Goal: Information Seeking & Learning: Find specific fact

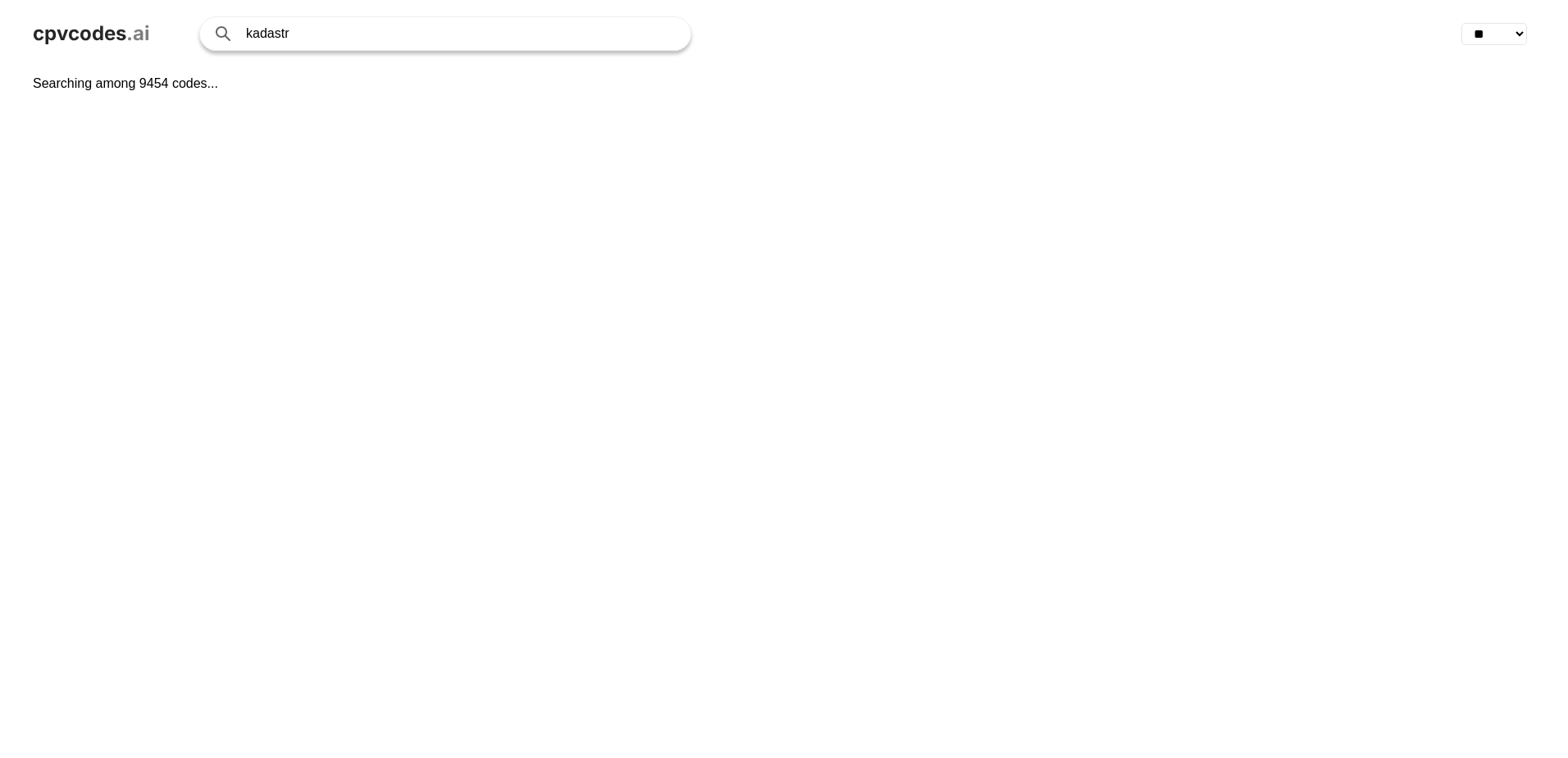
select select "**"
drag, startPoint x: 312, startPoint y: 35, endPoint x: 211, endPoint y: 38, distance: 101.0
click at [211, 38] on div "kadastr" at bounding box center [446, 34] width 492 height 34
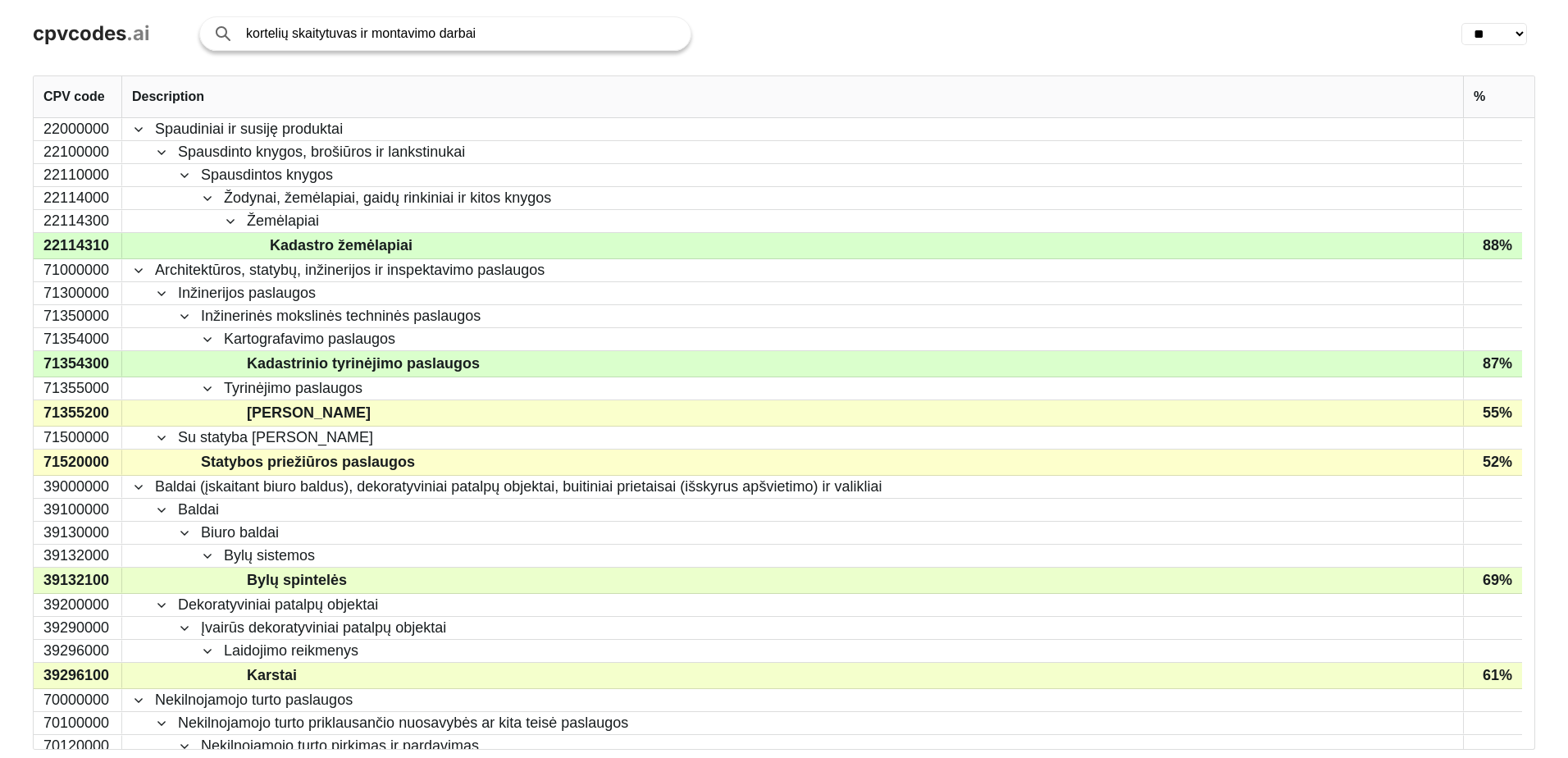
type input "kortelių skaitytuvas ir montavimo darbai"
click button "Search with AI" at bounding box center [0, 0] width 0 height 0
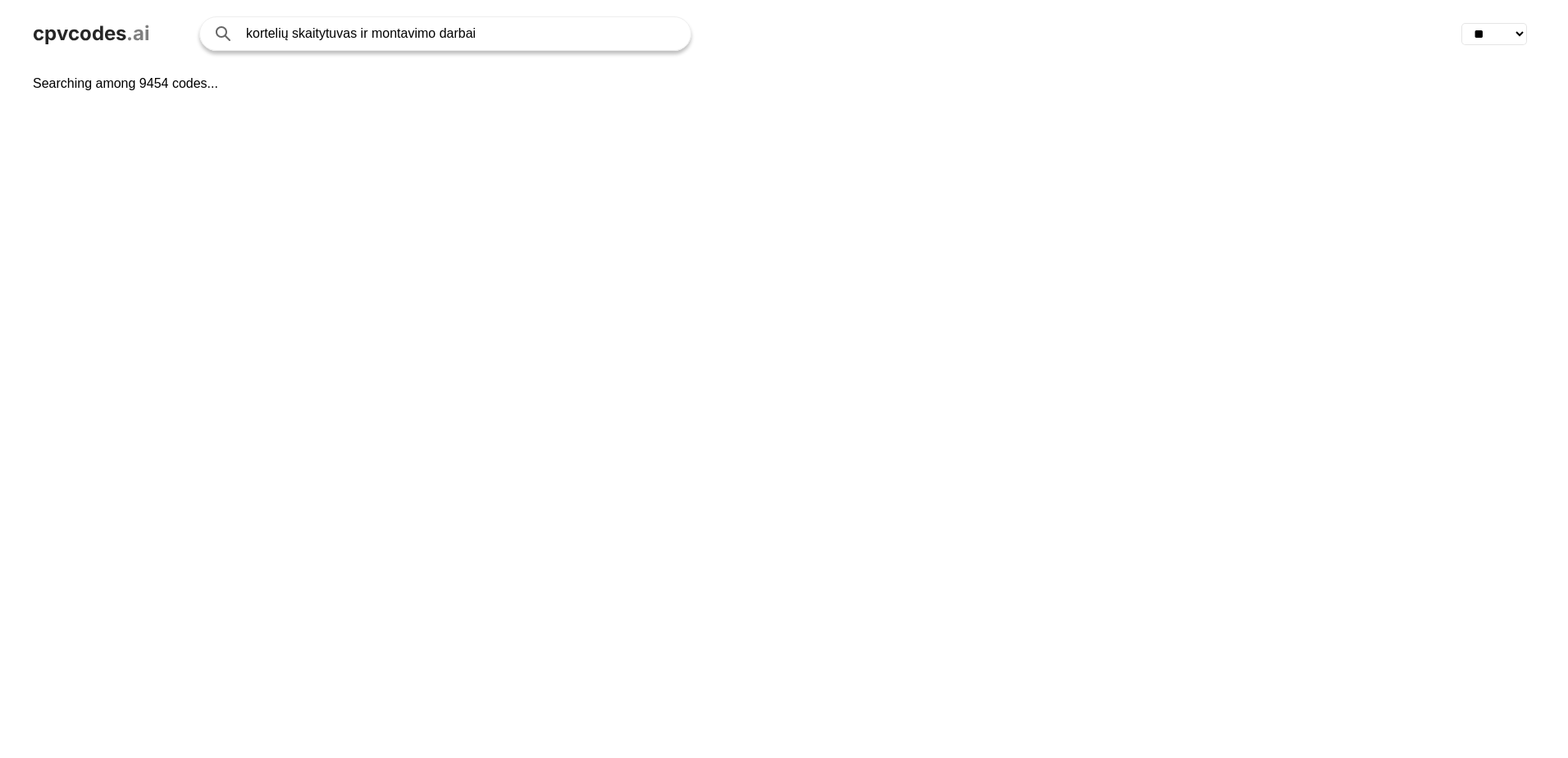
select select "**"
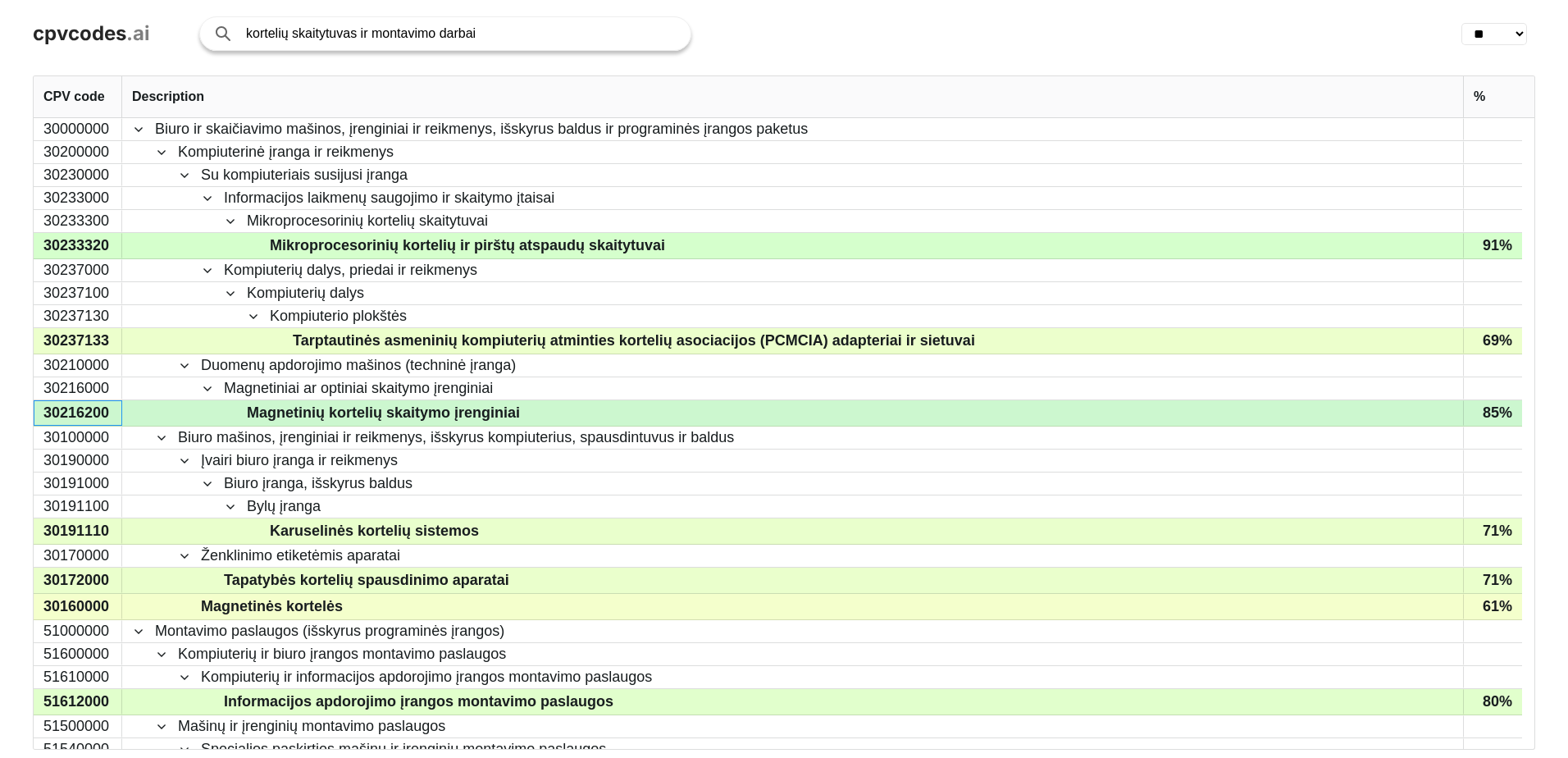
drag, startPoint x: 109, startPoint y: 412, endPoint x: 77, endPoint y: 414, distance: 32.1
click at [77, 414] on div "30216200" at bounding box center [77, 413] width 89 height 26
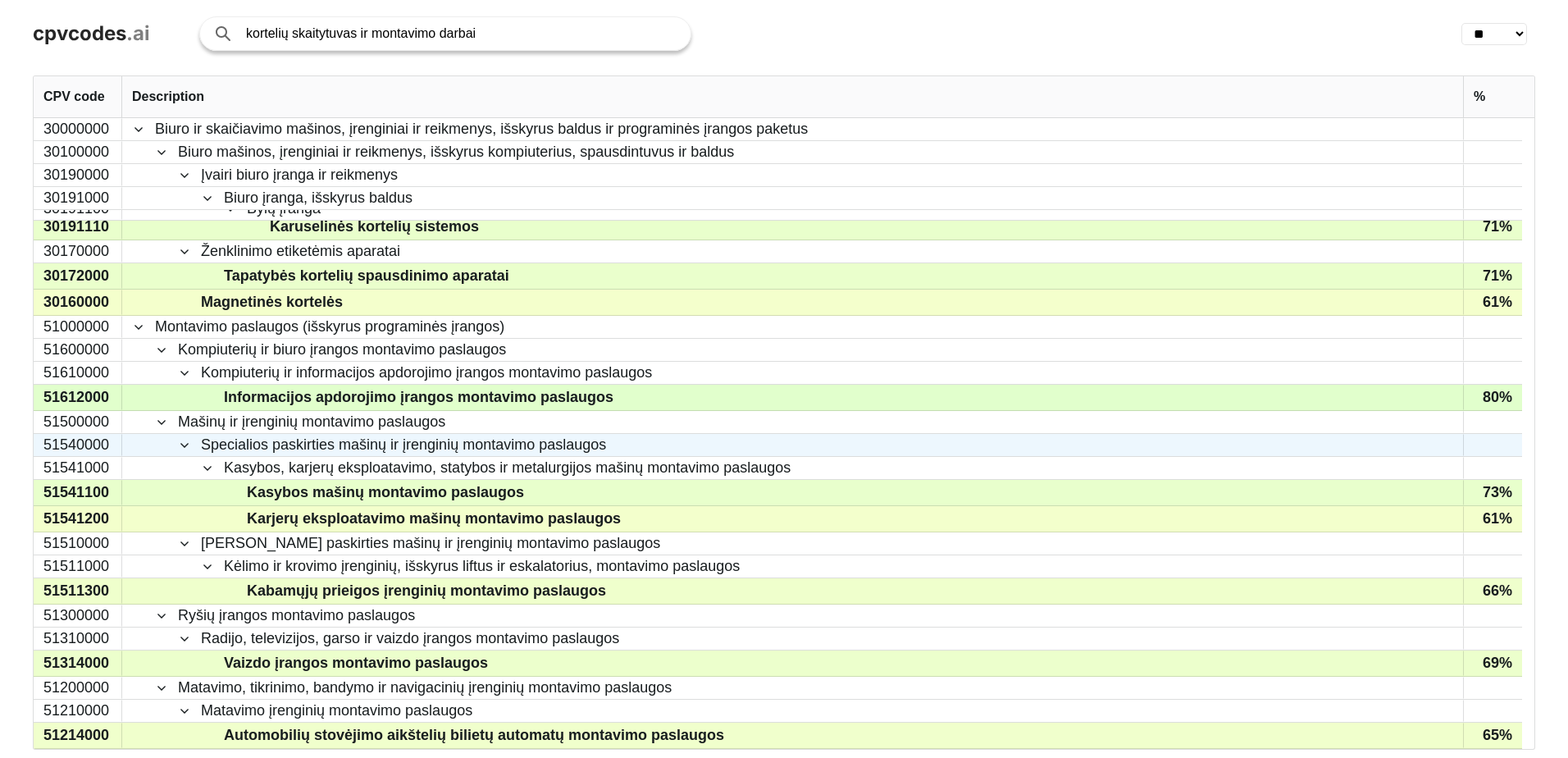
scroll to position [328, 0]
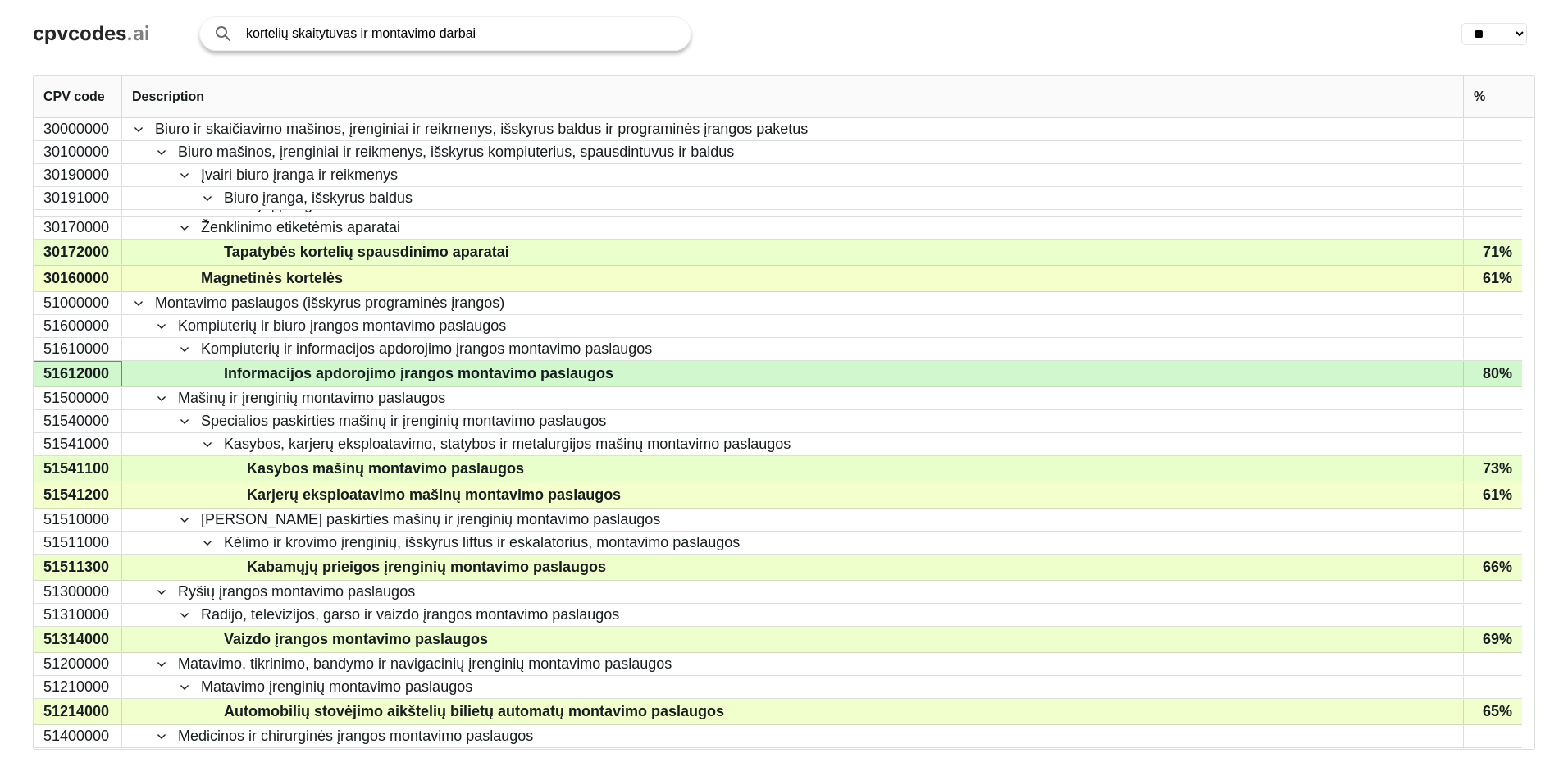
drag, startPoint x: 108, startPoint y: 374, endPoint x: 62, endPoint y: 374, distance: 46.0
click at [62, 374] on div "51612000" at bounding box center [77, 374] width 89 height 26
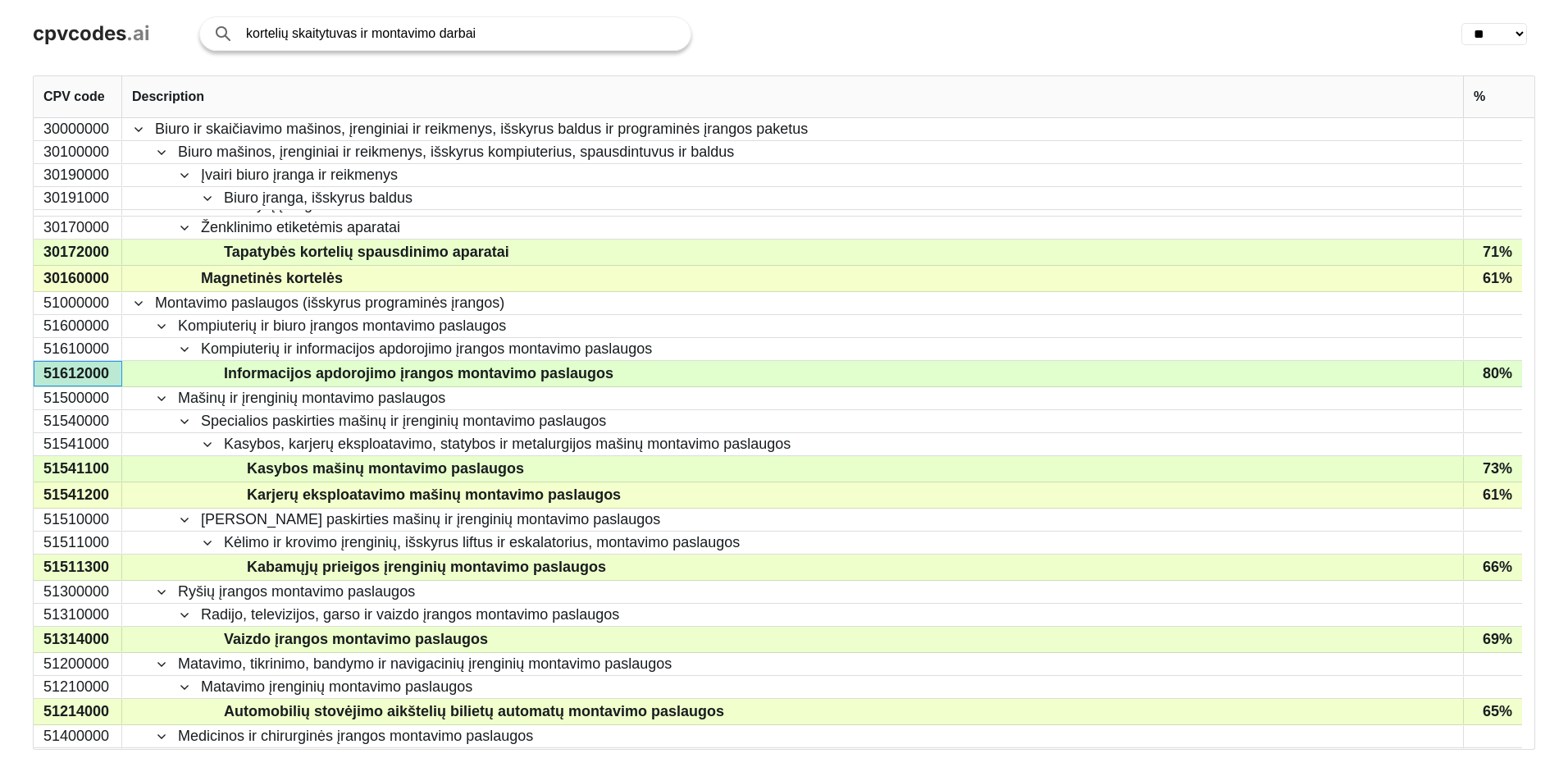
drag, startPoint x: 366, startPoint y: 35, endPoint x: 243, endPoint y: 34, distance: 123.0
click at [243, 34] on div "kortelių skaitytuvas ir montavimo darbai" at bounding box center [446, 34] width 492 height 34
click at [394, 40] on input "montavimo darbai" at bounding box center [460, 34] width 428 height 33
paste input "kortelių skaitytuvas ir"
click at [249, 34] on input "montavimo darbai kortelių skaitytuvas ir" at bounding box center [460, 34] width 428 height 33
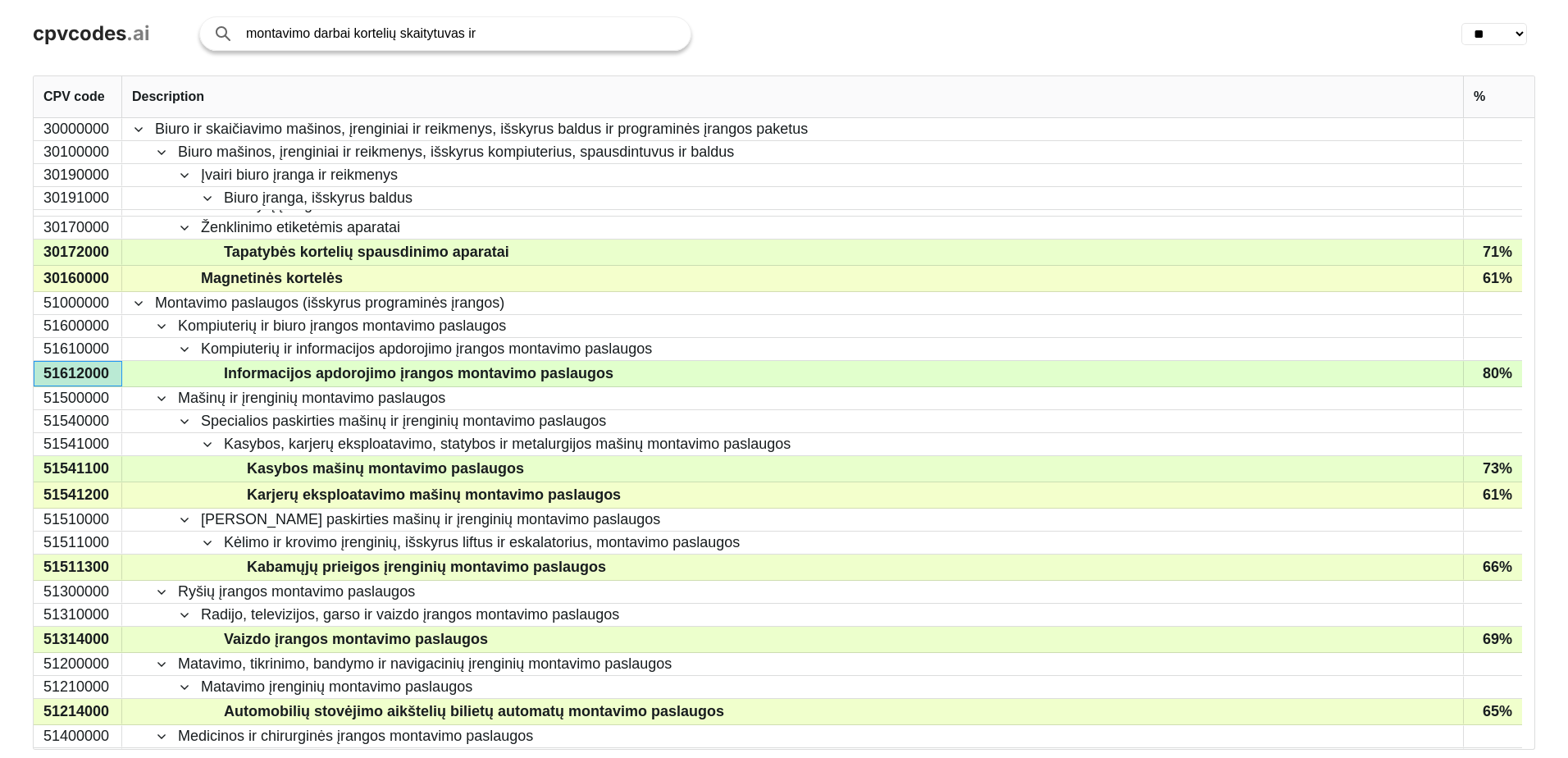
drag, startPoint x: 488, startPoint y: 35, endPoint x: 464, endPoint y: 41, distance: 24.7
click at [464, 41] on input "montavimo darbai kortelių skaitytuvas ir" at bounding box center [460, 34] width 428 height 33
type input "montavimo darbai kortelių skaitytuvas"
click button "Search with AI" at bounding box center [0, 0] width 0 height 0
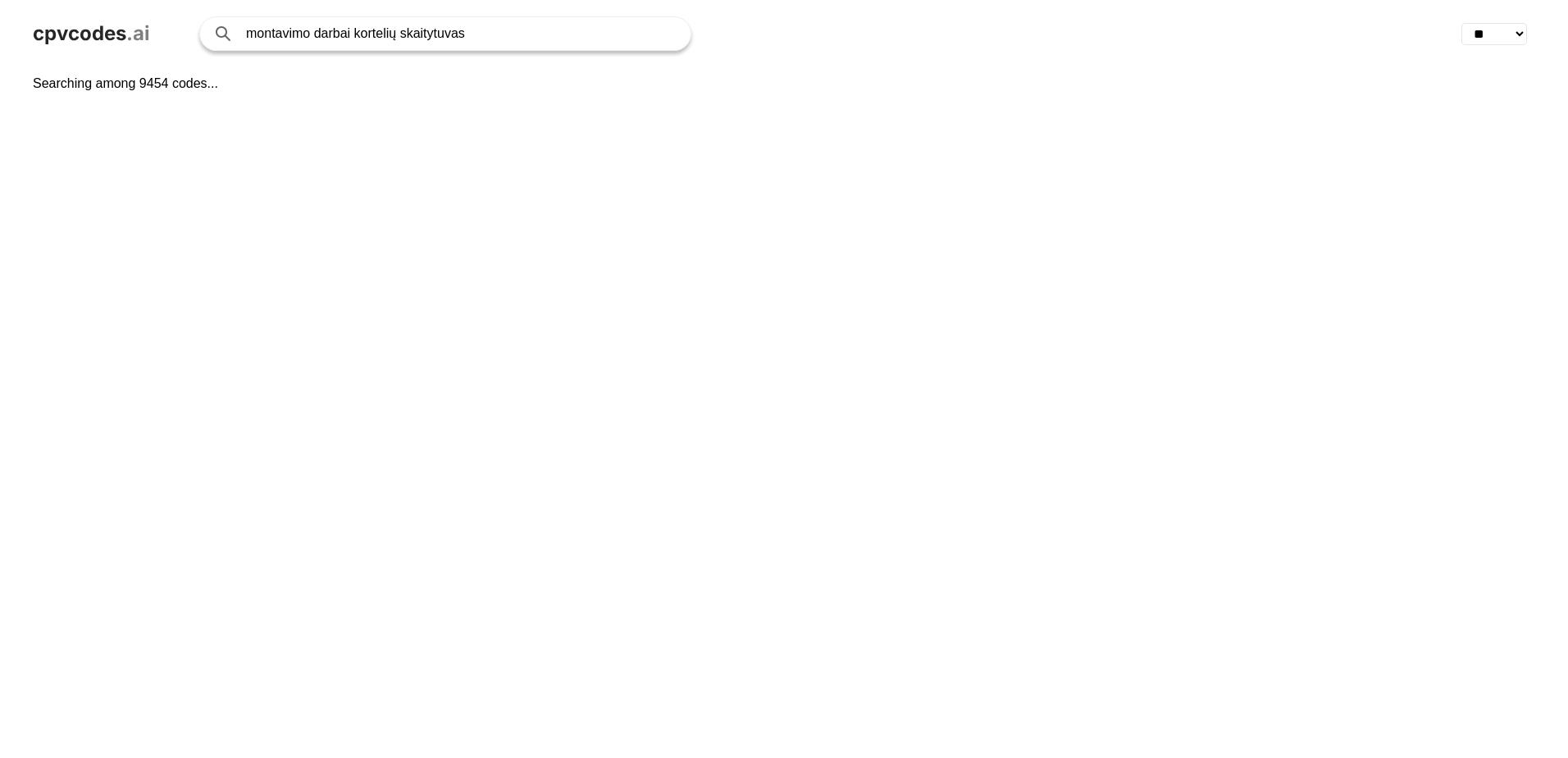
select select "**"
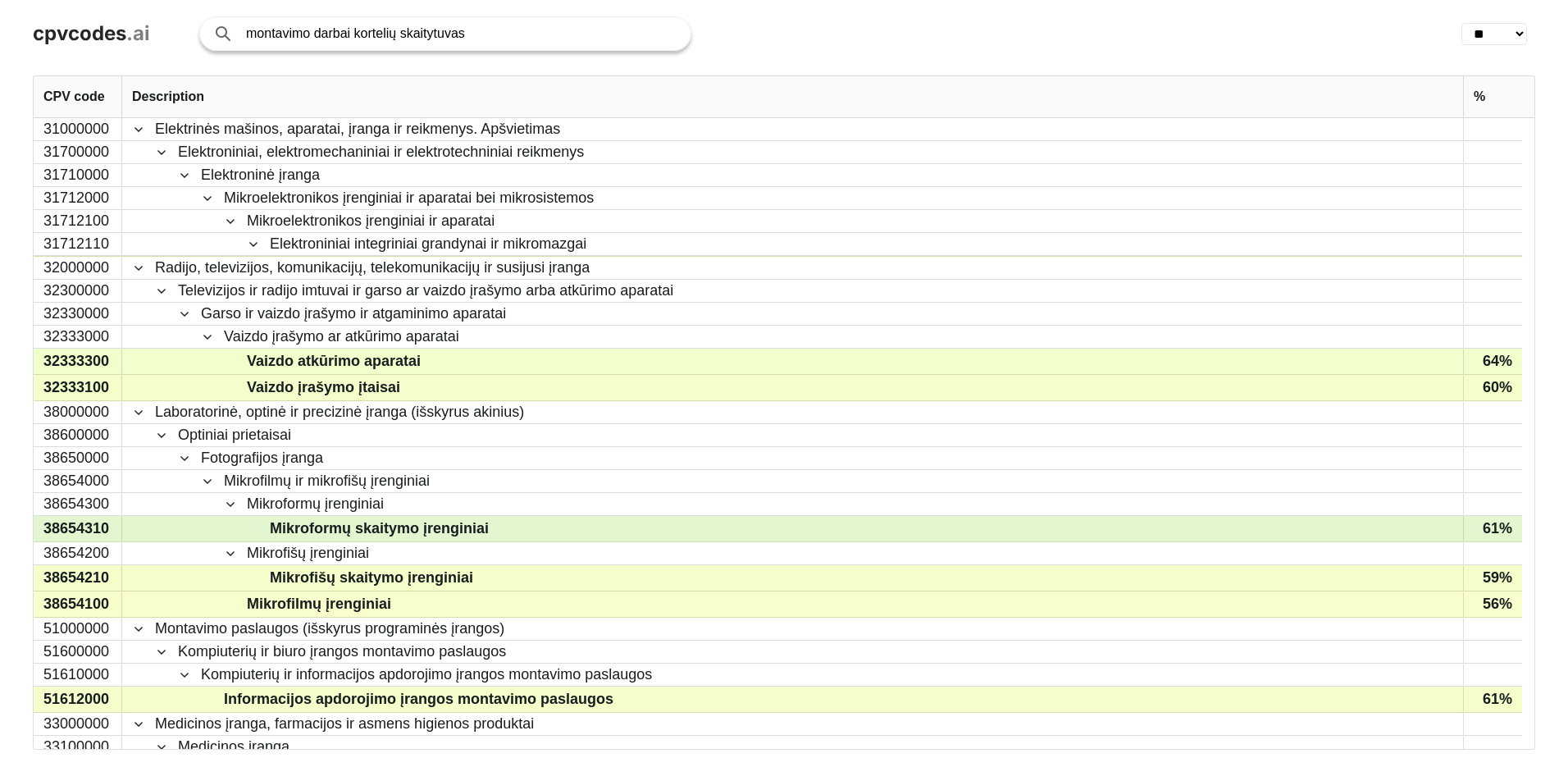
scroll to position [1312, 0]
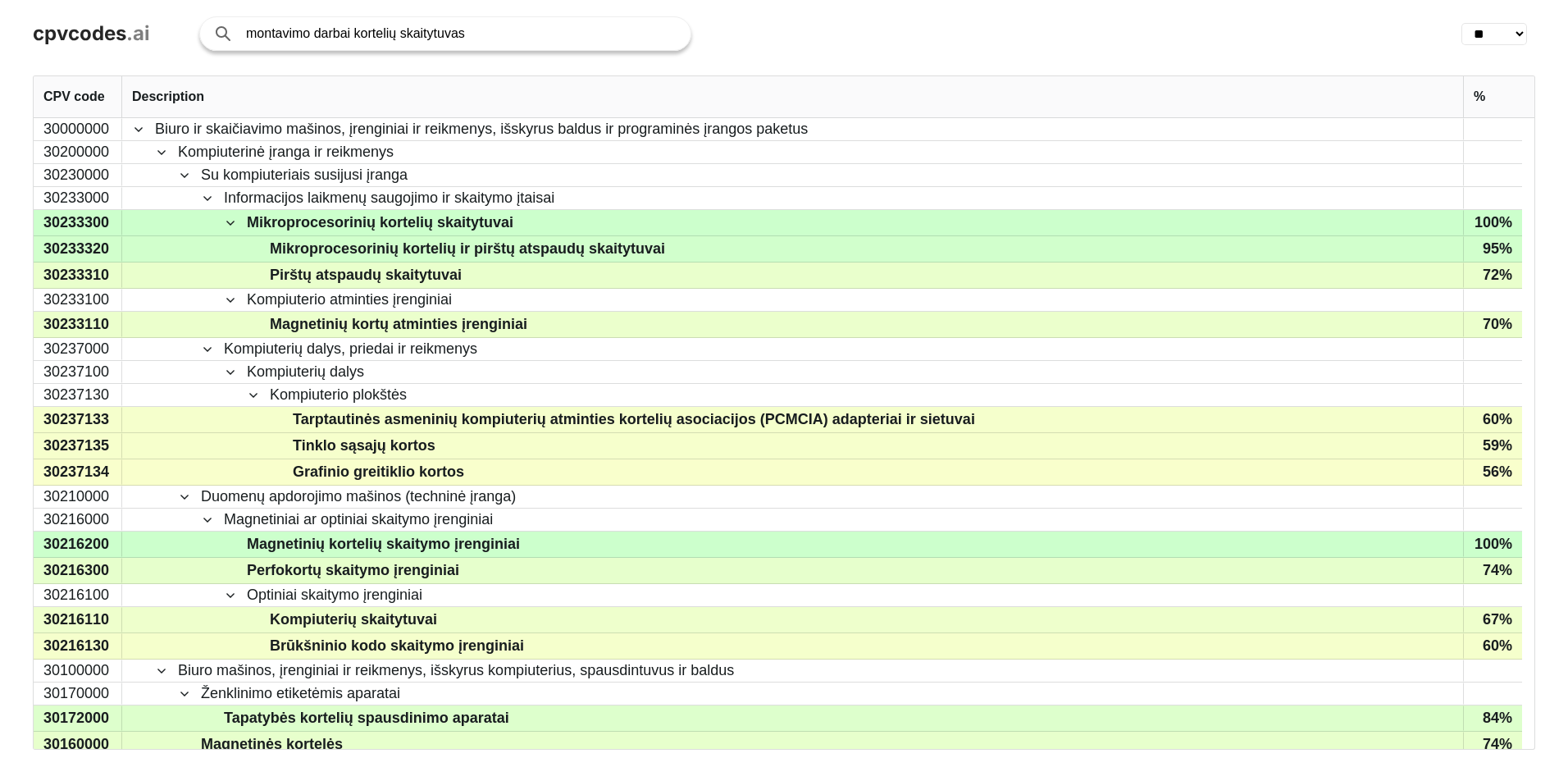
drag, startPoint x: 458, startPoint y: 35, endPoint x: 249, endPoint y: 55, distance: 210.0
click at [249, 55] on div "cpvcodes .ai montavimo darbai kortelių skaitytuvas Search with AI ** ** ** ** *…" at bounding box center [784, 34] width 1568 height 67
drag, startPoint x: 473, startPoint y: 40, endPoint x: 249, endPoint y: 45, distance: 224.1
click at [249, 45] on input "montavimo darbai kortelių skaitytuvas" at bounding box center [460, 34] width 428 height 33
type input "žemės sklypo ribų ženklinimas"
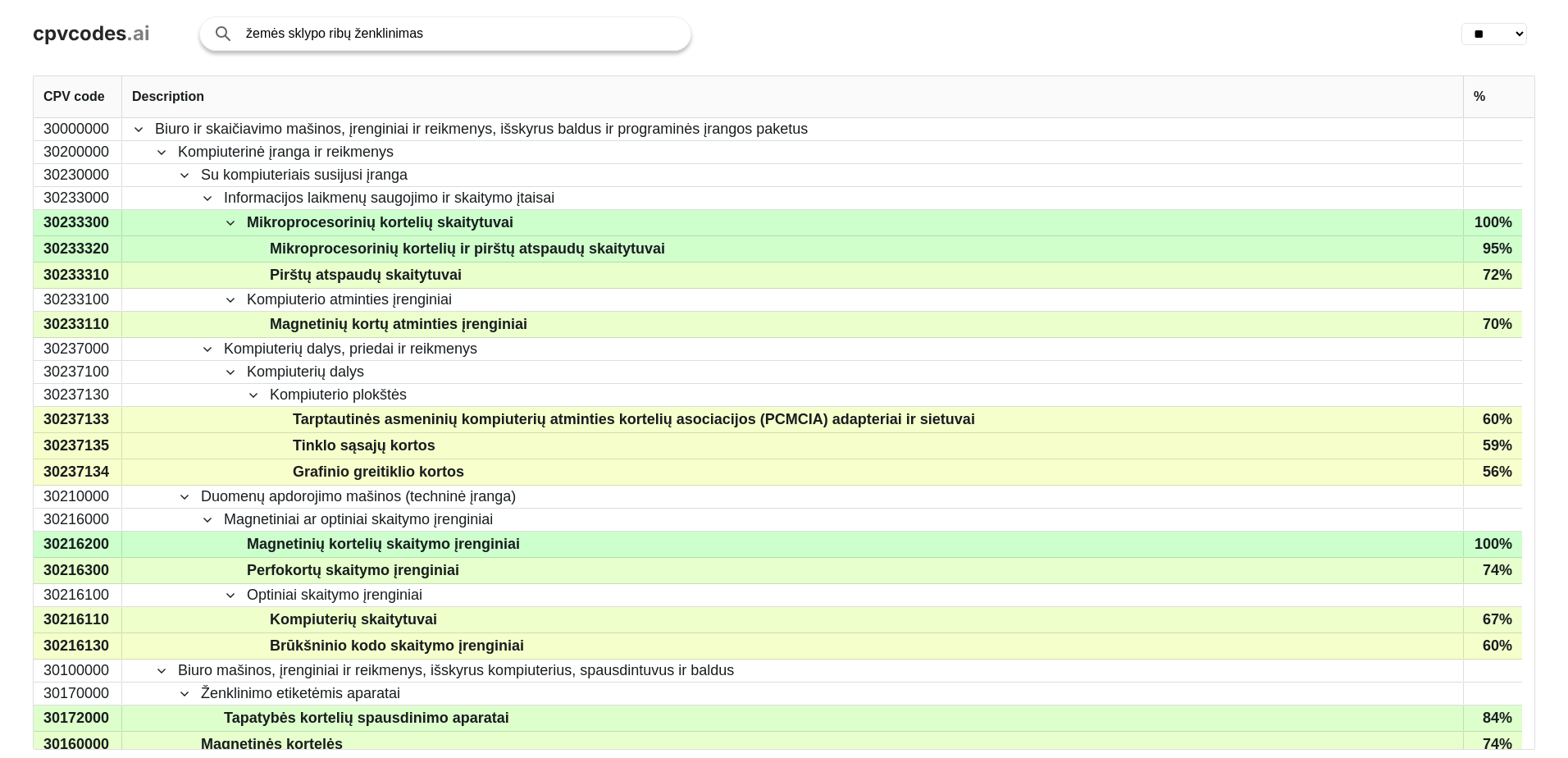
click button "Search with AI" at bounding box center [0, 0] width 0 height 0
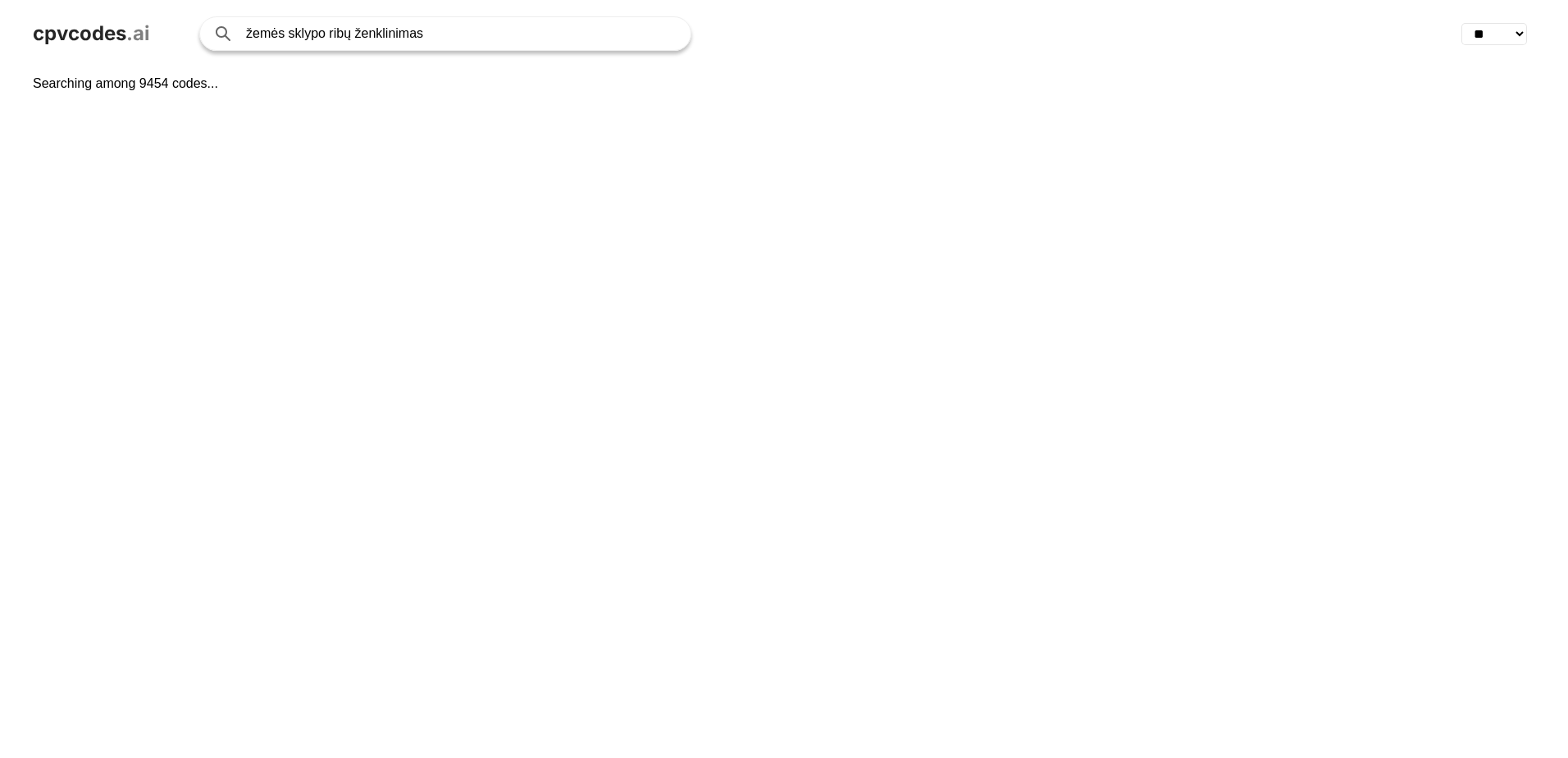
select select "**"
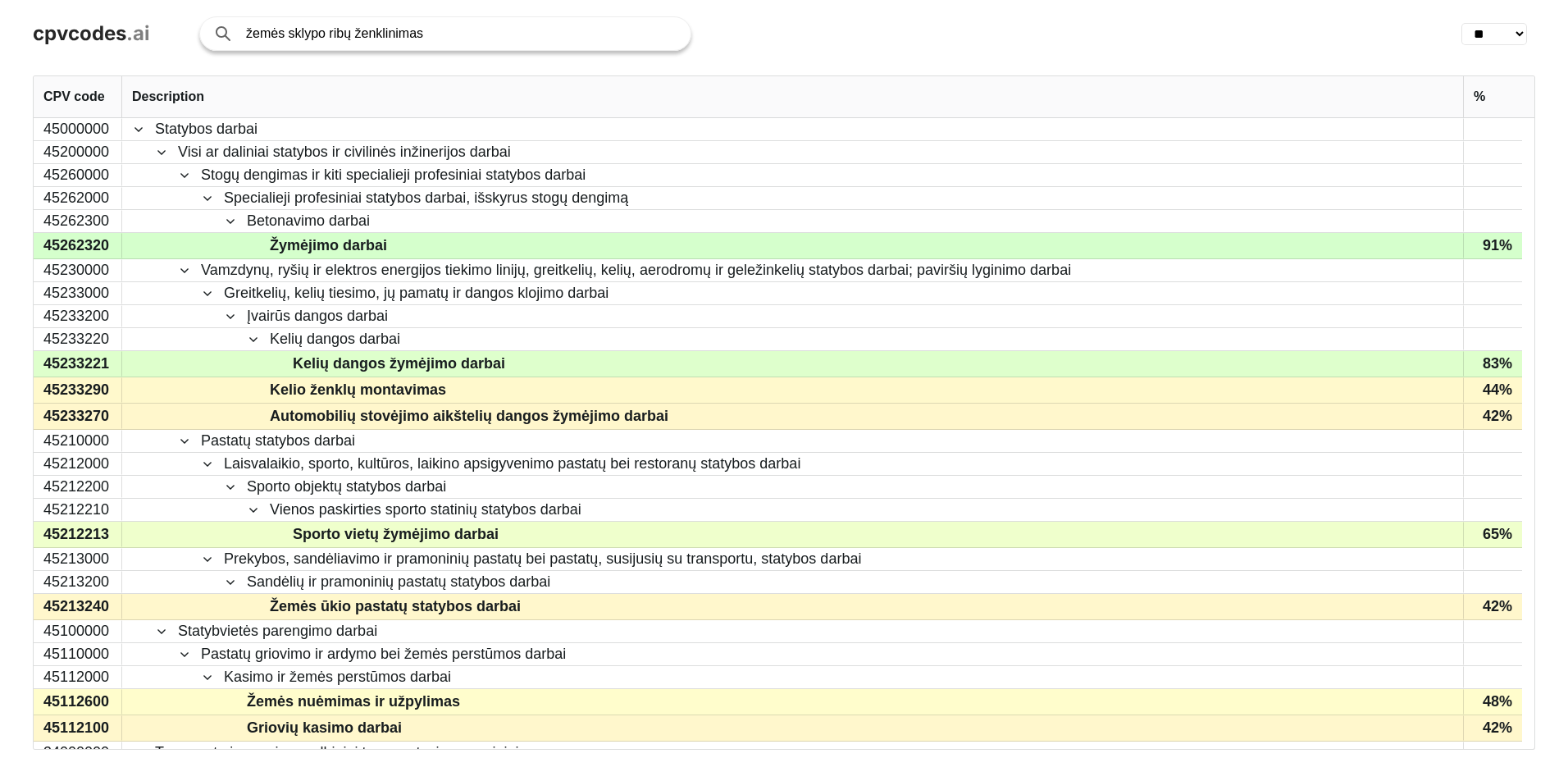
drag, startPoint x: 458, startPoint y: 25, endPoint x: 247, endPoint y: 40, distance: 211.5
click at [247, 40] on input "žemės sklypo ribų ženklinimas" at bounding box center [460, 34] width 428 height 33
type input "inžinerinio tinklo pririšimas"
click button "Search with AI" at bounding box center [0, 0] width 0 height 0
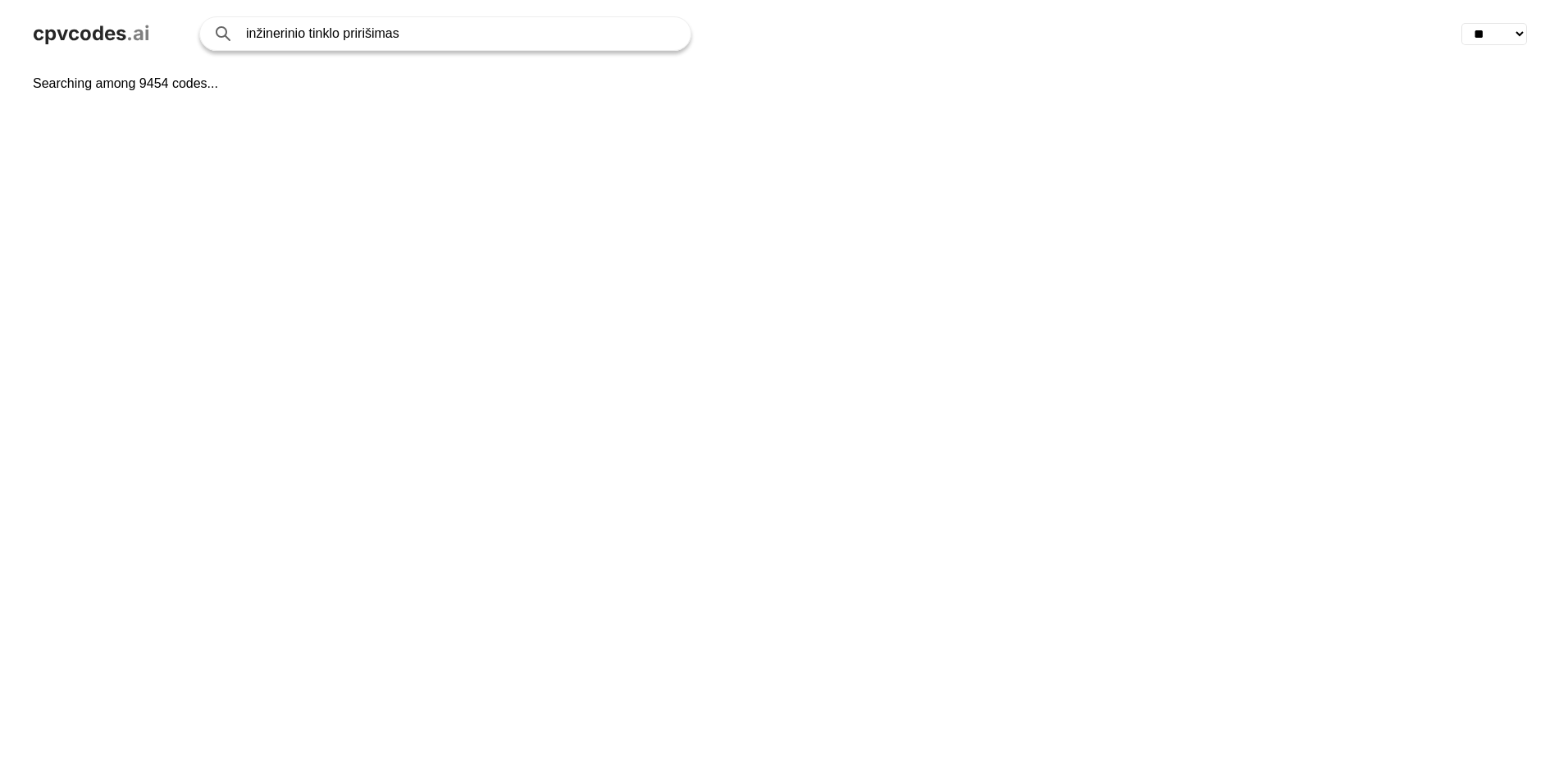
select select "**"
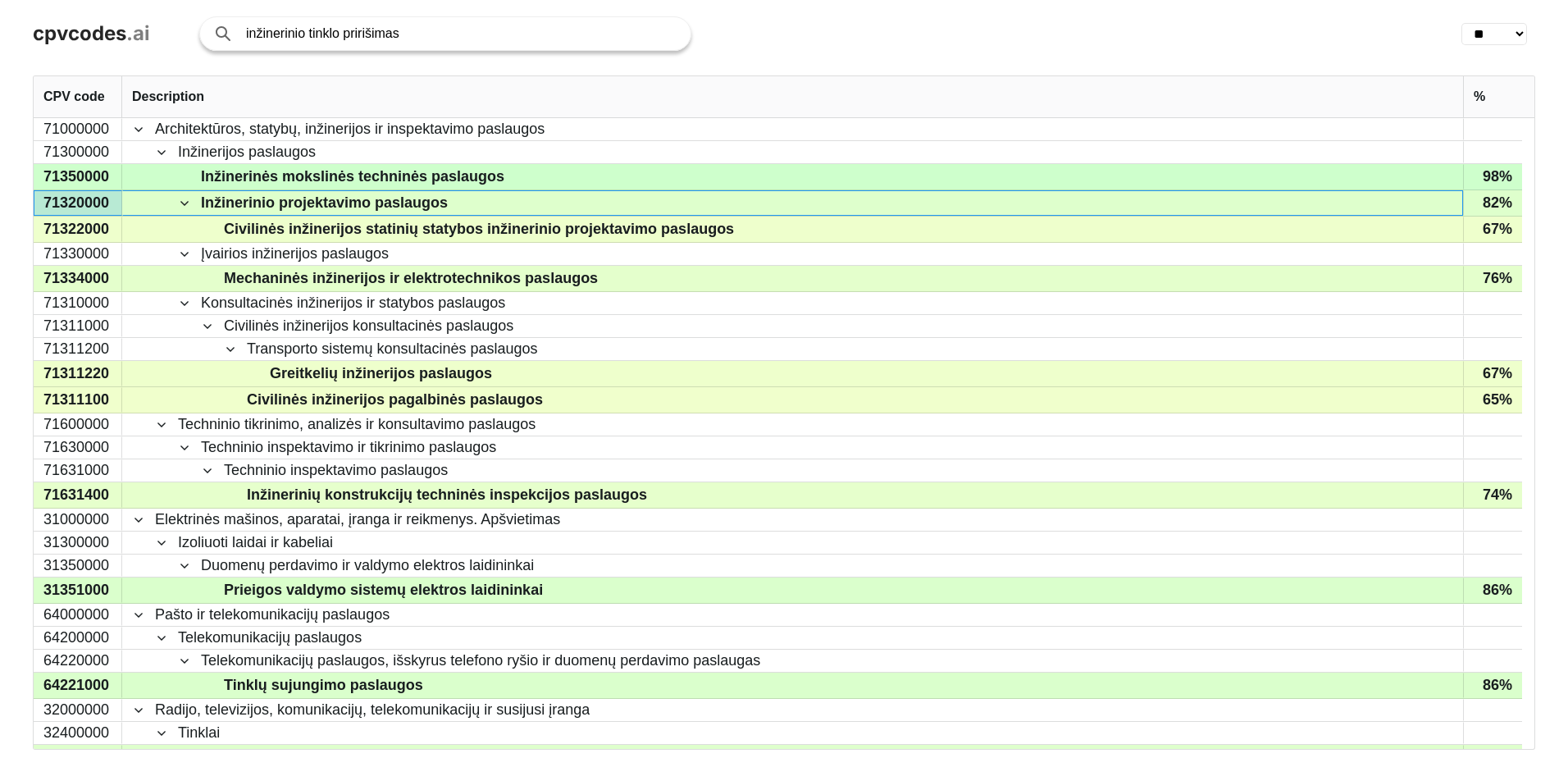
drag, startPoint x: 484, startPoint y: 202, endPoint x: 101, endPoint y: 205, distance: 383.0
click at [101, 205] on div "71000000 71300000 71350000 71320000 71322000 71330000 71334000 71310000 7131100…" at bounding box center [778, 433] width 1489 height 631
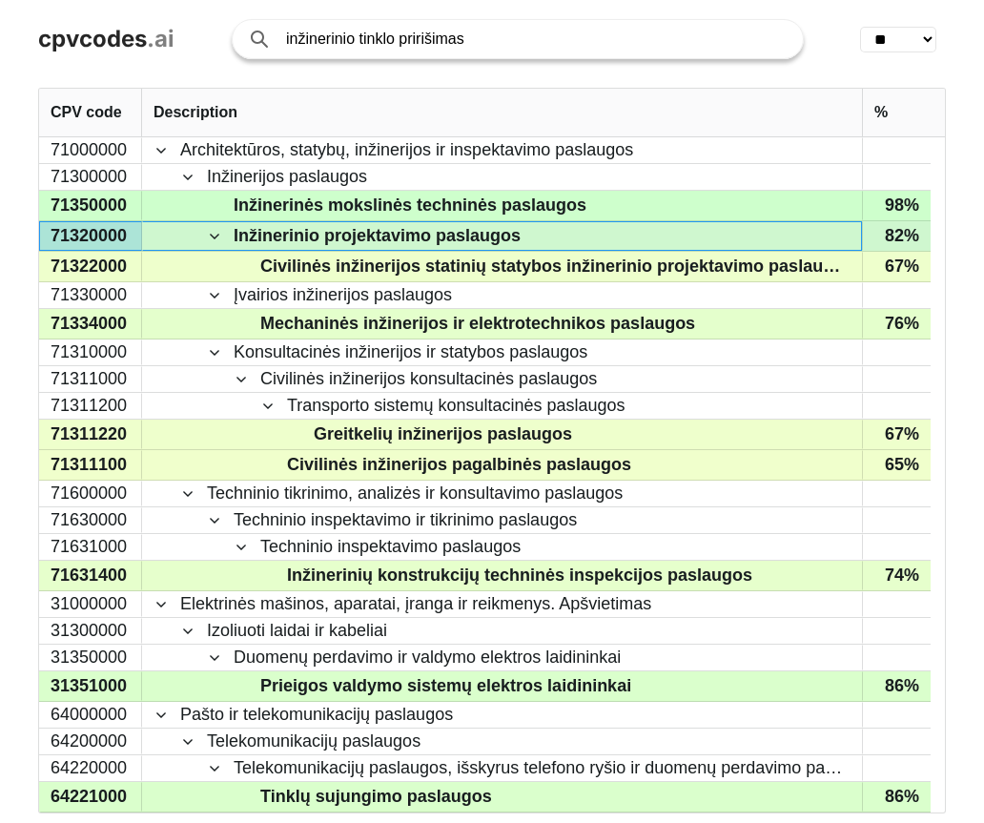
click at [78, 233] on div "71320000" at bounding box center [90, 236] width 103 height 30
click at [333, 238] on span "Inžinerinio projektavimo paslaugos" at bounding box center [377, 236] width 287 height 28
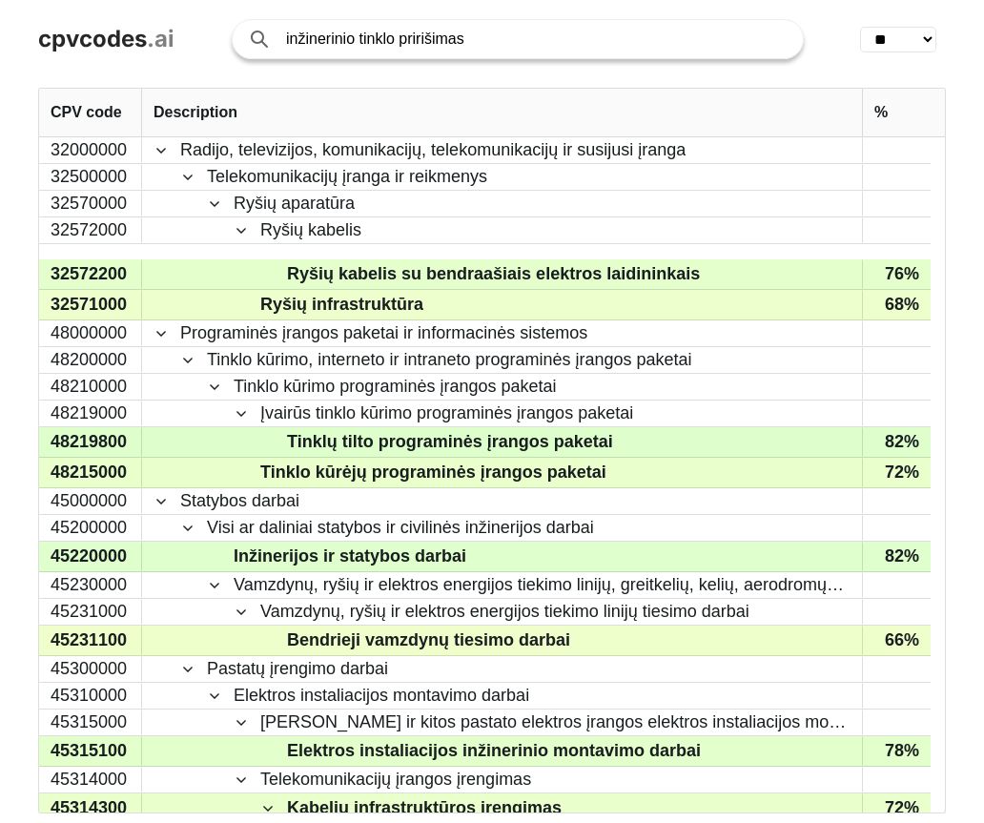
scroll to position [1049, 0]
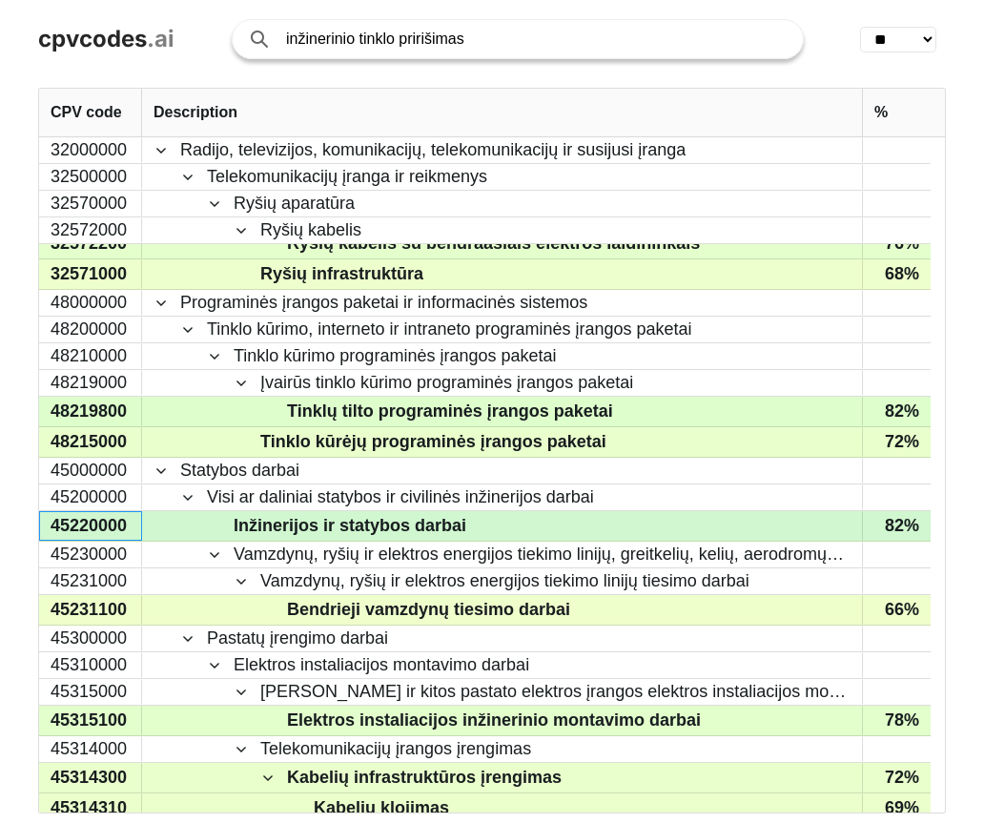
click at [104, 529] on div "45220000" at bounding box center [90, 526] width 103 height 30
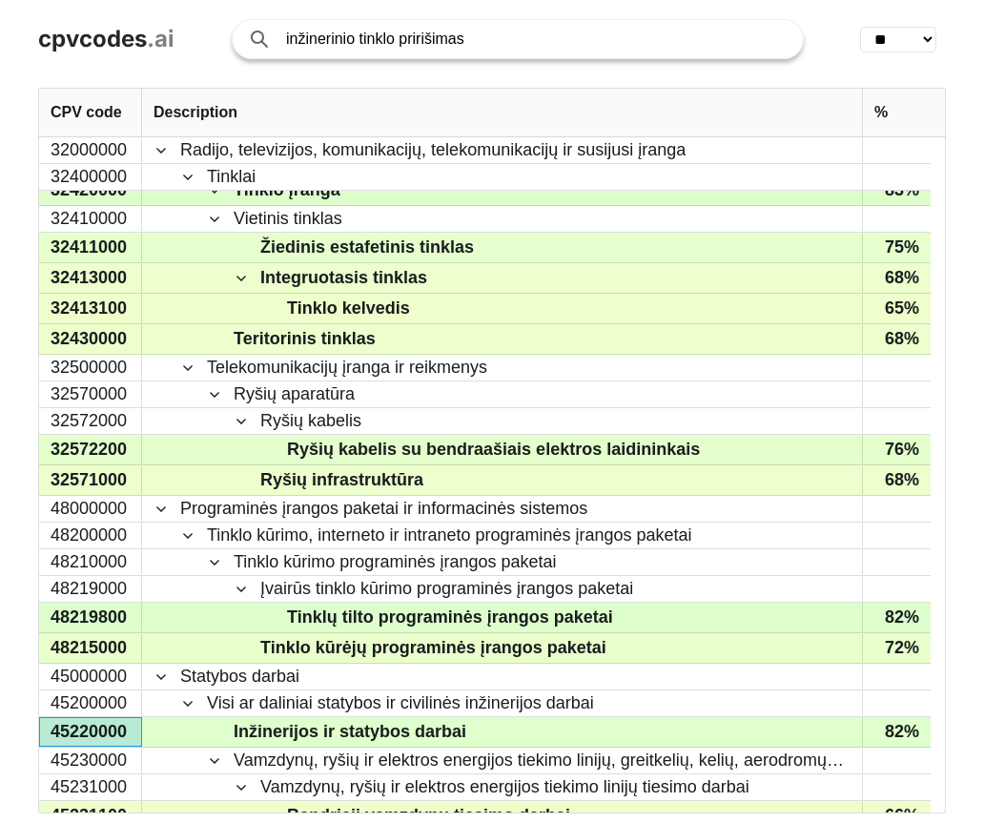
scroll to position [0, 0]
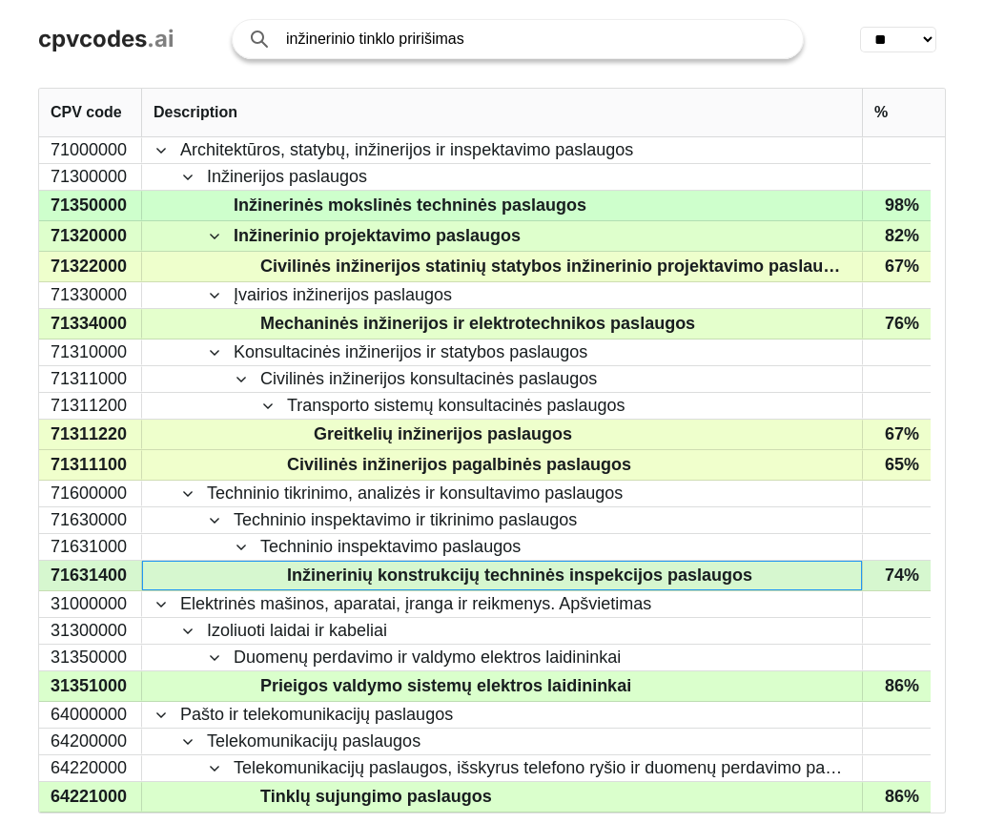
click at [211, 578] on span "Inžinerinių konstrukcijų techninės inspekcijos paslaugos" at bounding box center [515, 576] width 670 height 28
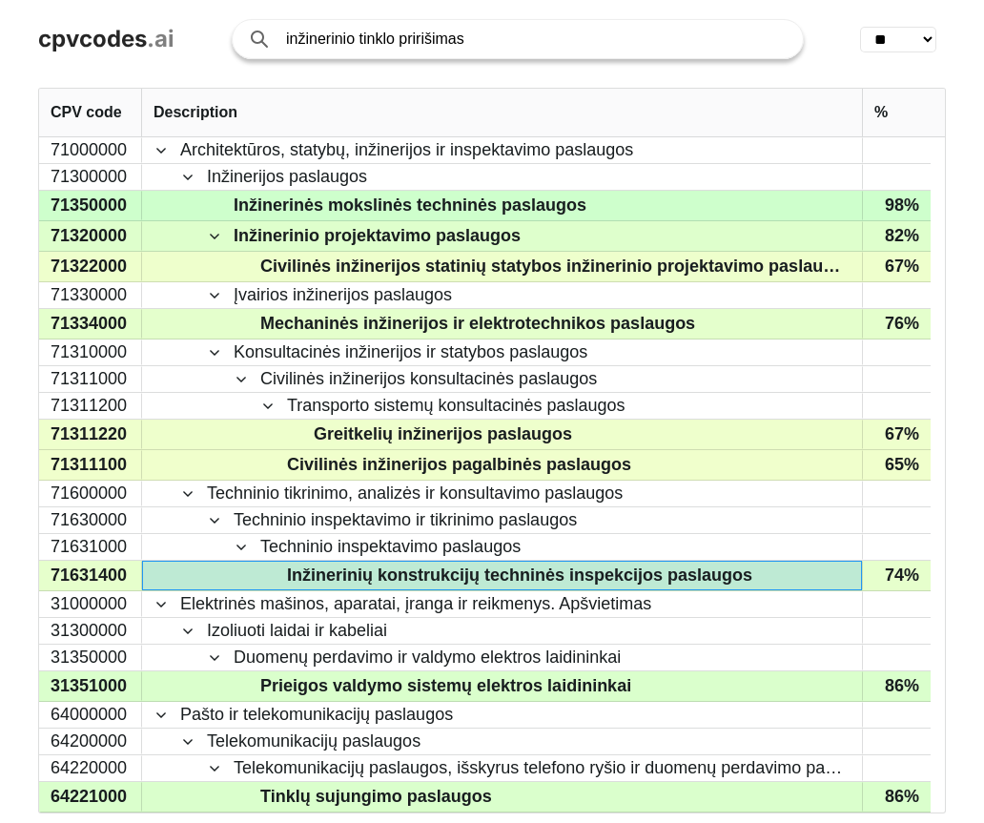
click at [261, 43] on div at bounding box center [259, 39] width 76 height 76
click at [257, 31] on div at bounding box center [259, 39] width 76 height 76
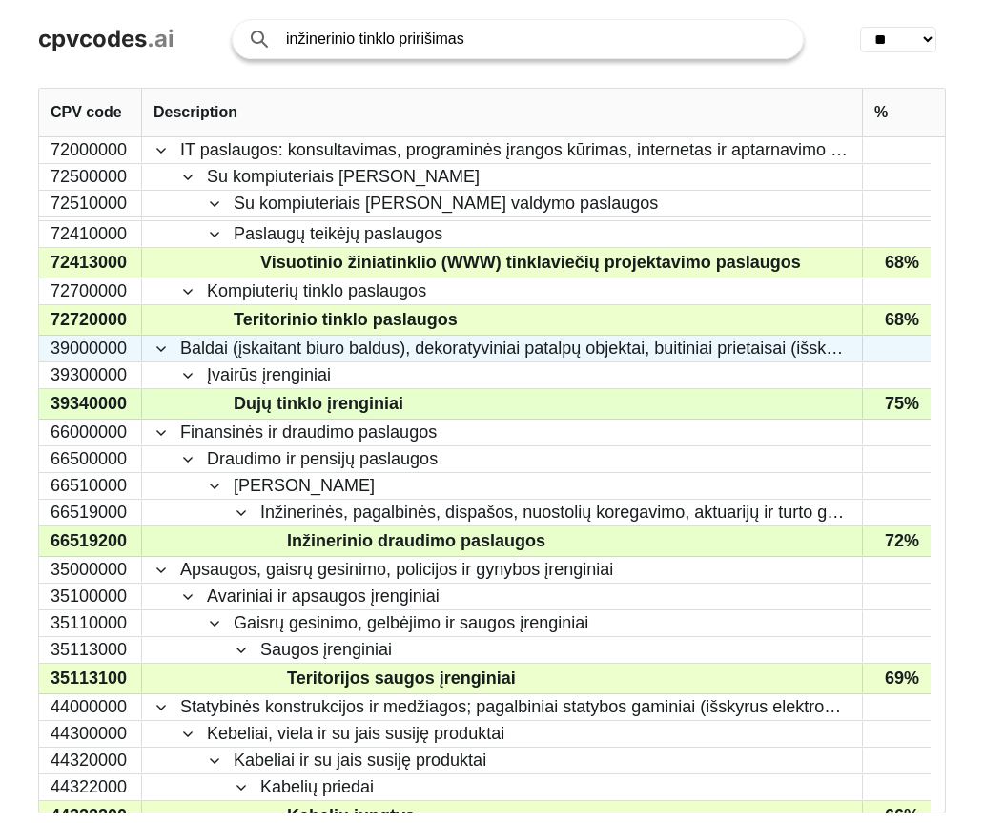
scroll to position [2544, 0]
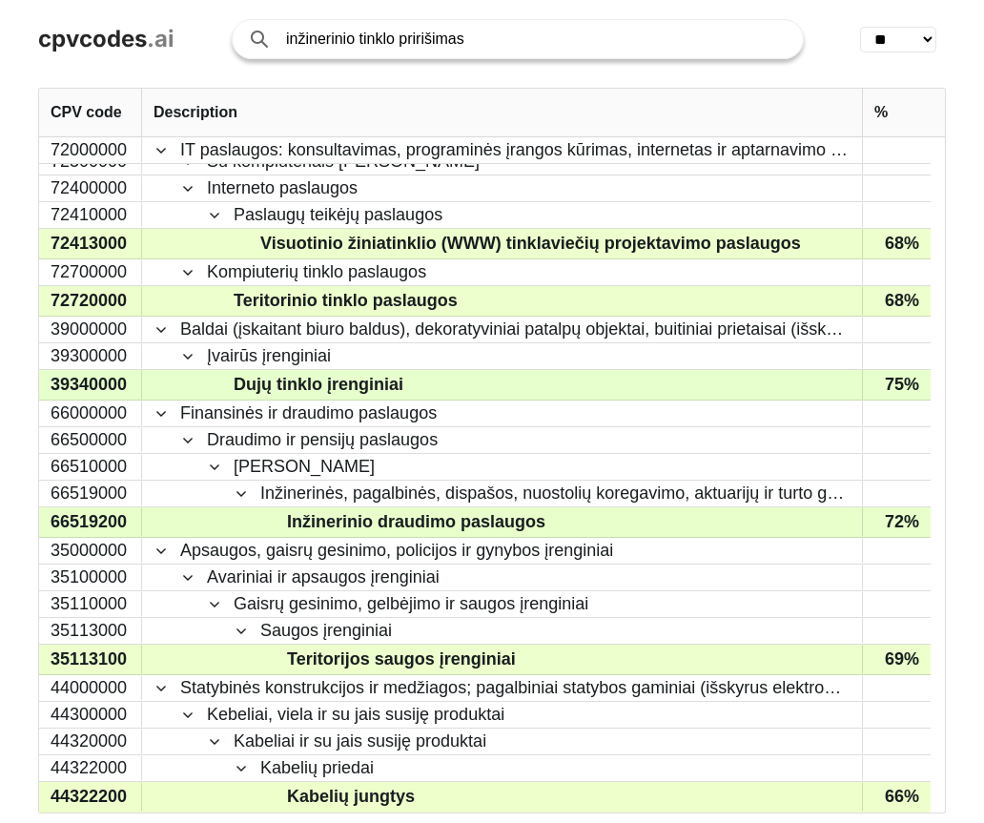
drag, startPoint x: 497, startPoint y: 33, endPoint x: 264, endPoint y: 35, distance: 232.7
click at [264, 35] on div "inžinerinio tinklo pririšimas" at bounding box center [518, 39] width 572 height 40
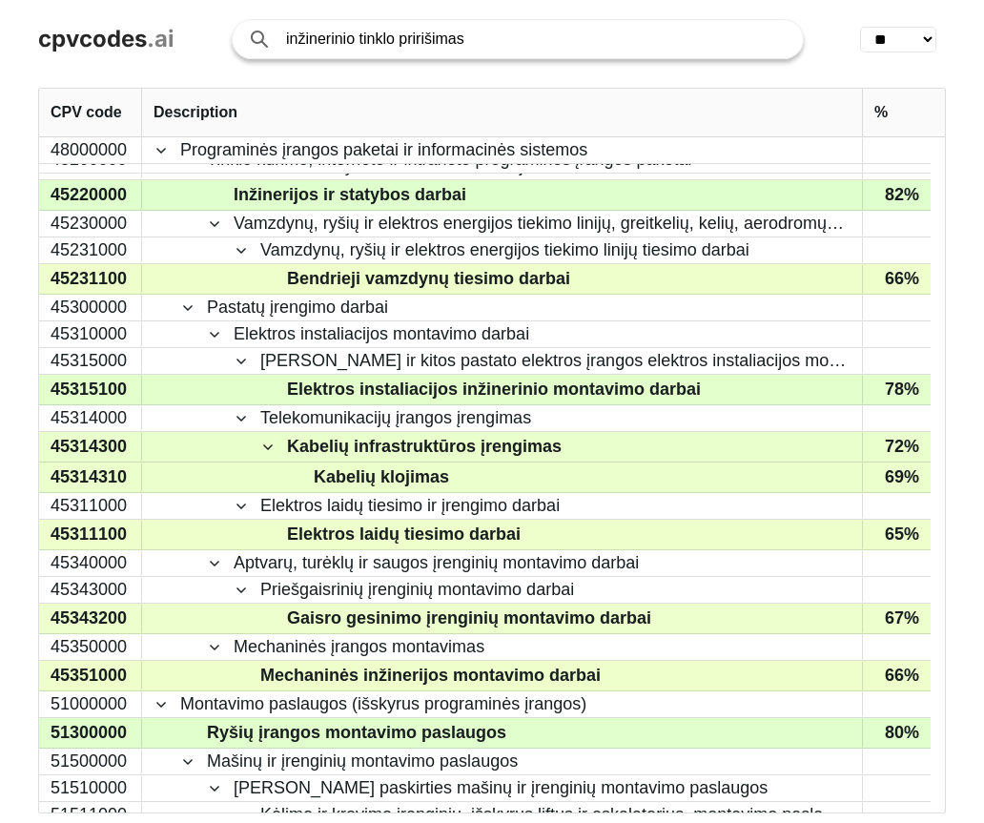
scroll to position [1305, 0]
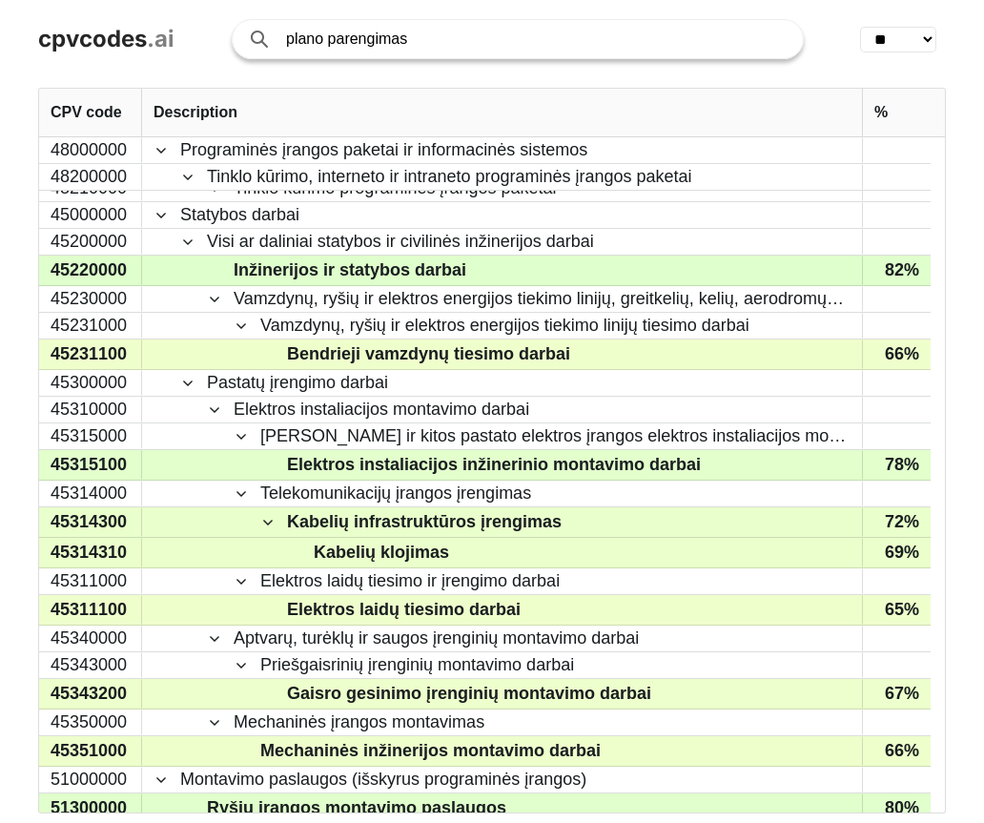
type input "plano parengimas"
click button "Search with AI" at bounding box center [0, 0] width 0 height 0
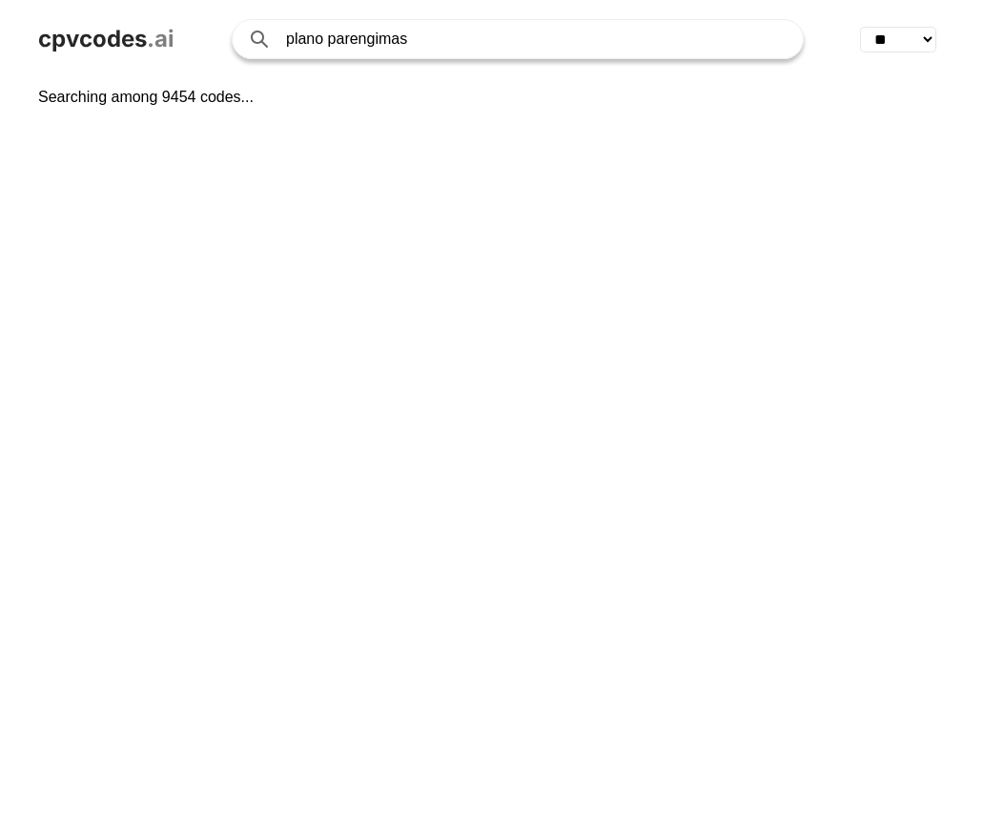
select select "**"
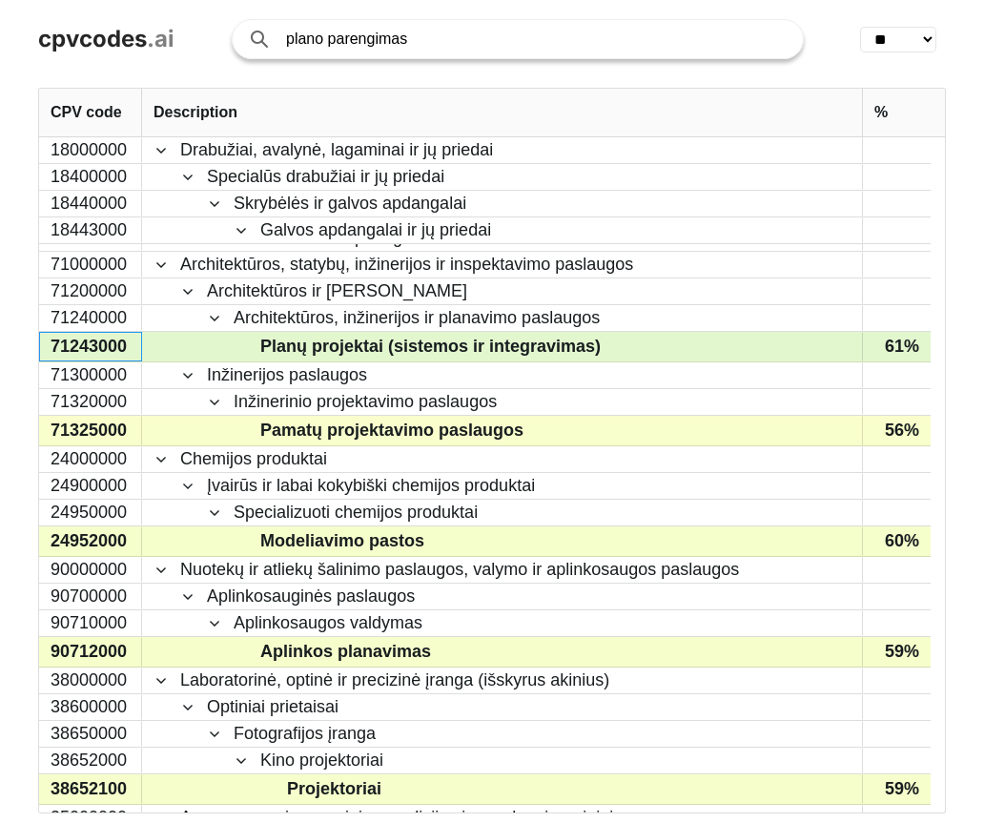
click at [113, 339] on div "71243000" at bounding box center [90, 347] width 103 height 30
drag, startPoint x: 438, startPoint y: 349, endPoint x: 544, endPoint y: 339, distance: 106.4
click at [440, 350] on span "Planų projektai (sistemos ir integravimas)" at bounding box center [430, 347] width 340 height 28
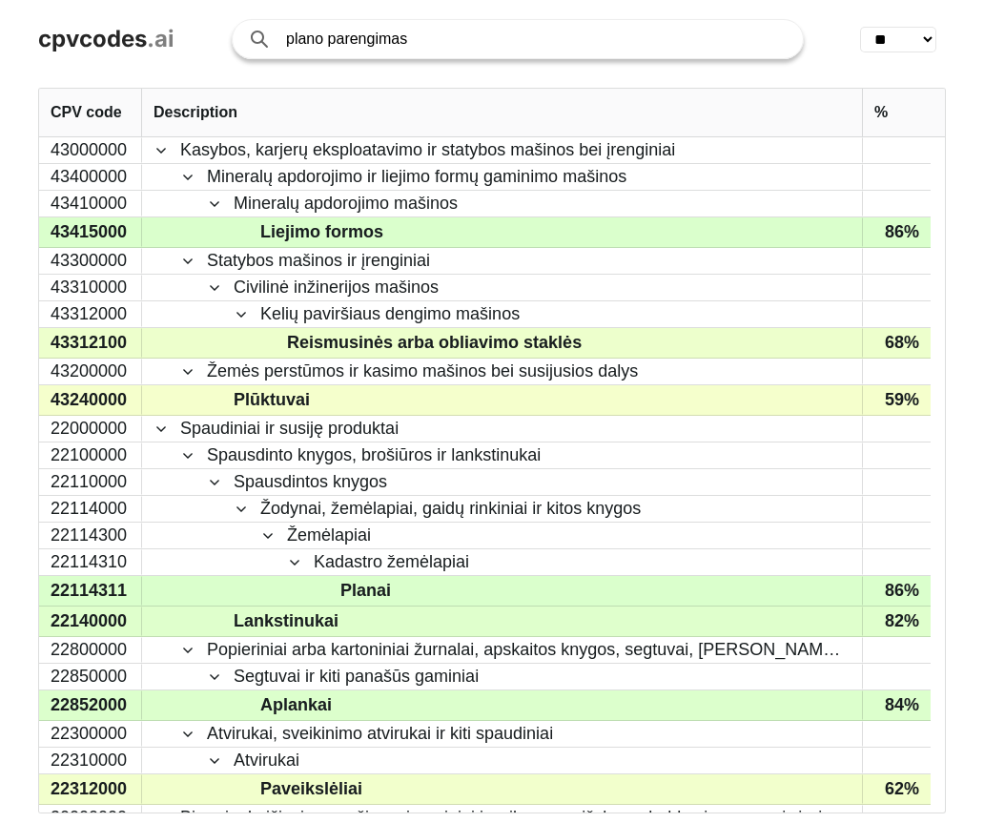
drag, startPoint x: 321, startPoint y: 48, endPoint x: 266, endPoint y: 33, distance: 57.1
click at [265, 35] on div "plano parengimas" at bounding box center [518, 39] width 572 height 40
type input "matavimai"
click button "Search with AI" at bounding box center [0, 0] width 0 height 0
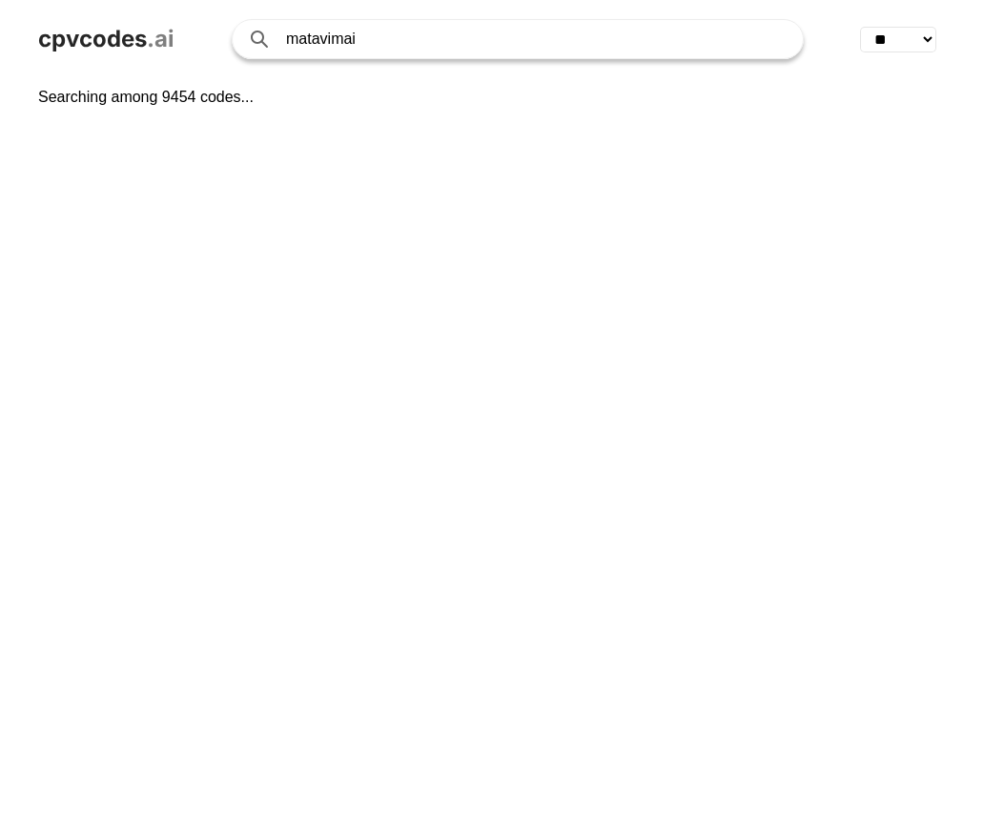
select select "**"
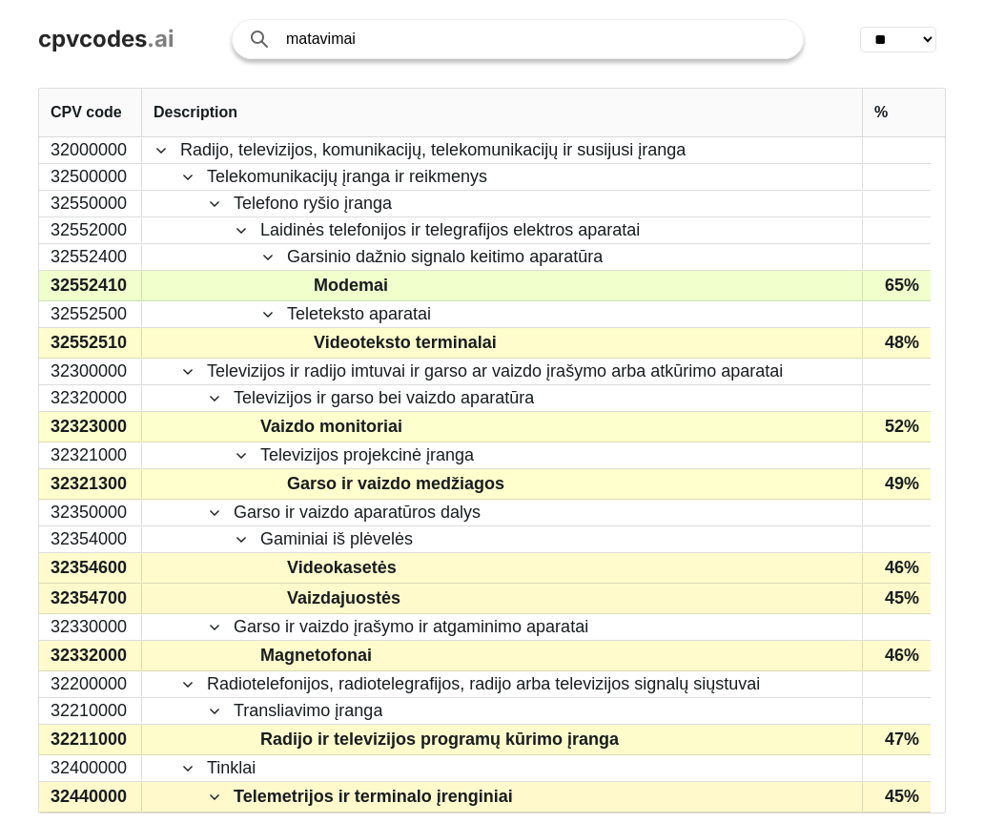
click at [378, 43] on input "matavimai" at bounding box center [535, 39] width 498 height 38
type input "matavimo"
click button "Search with AI" at bounding box center [0, 0] width 0 height 0
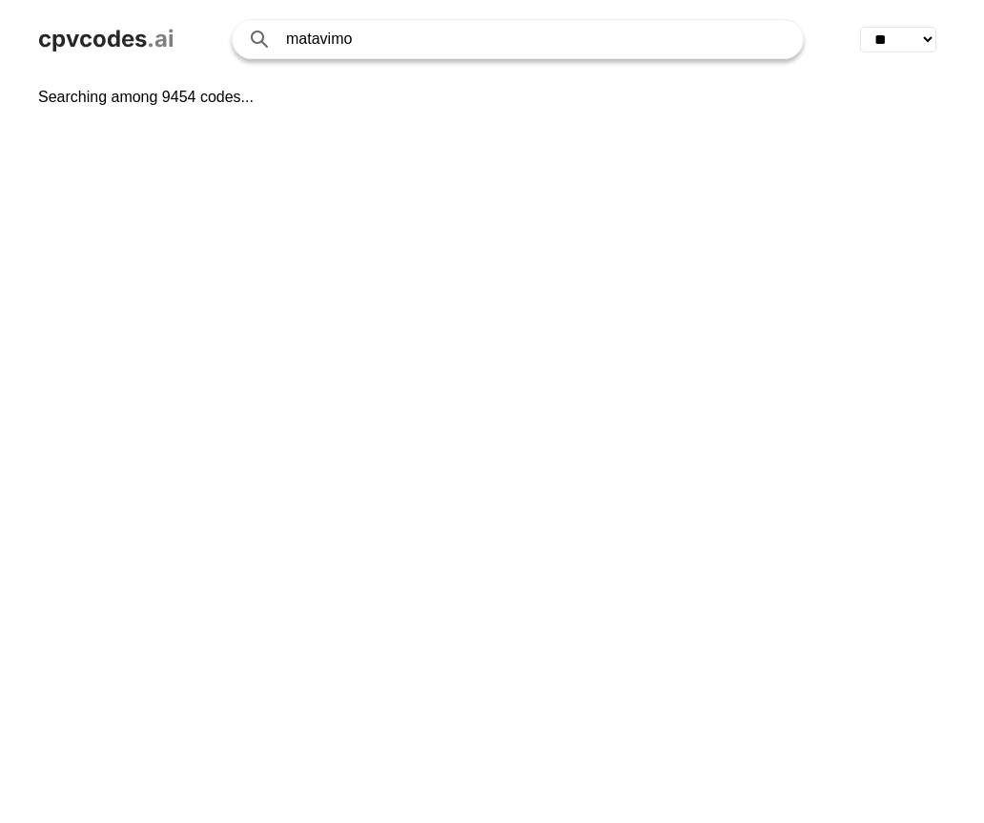
select select "**"
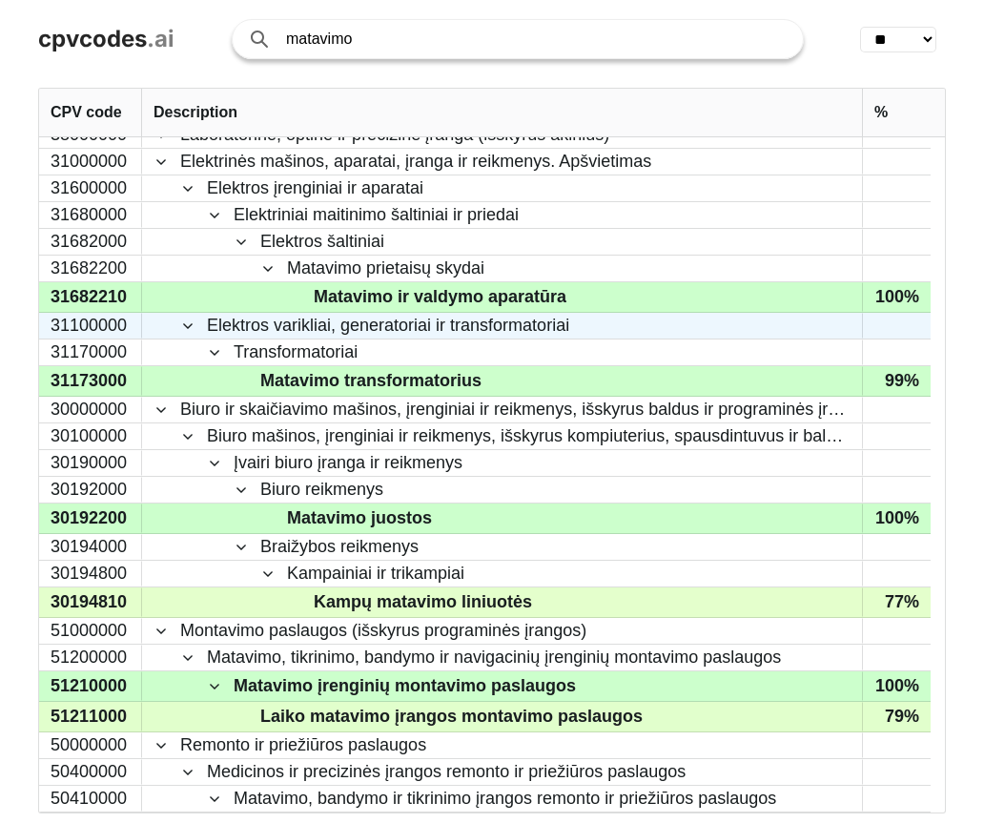
scroll to position [1675, 0]
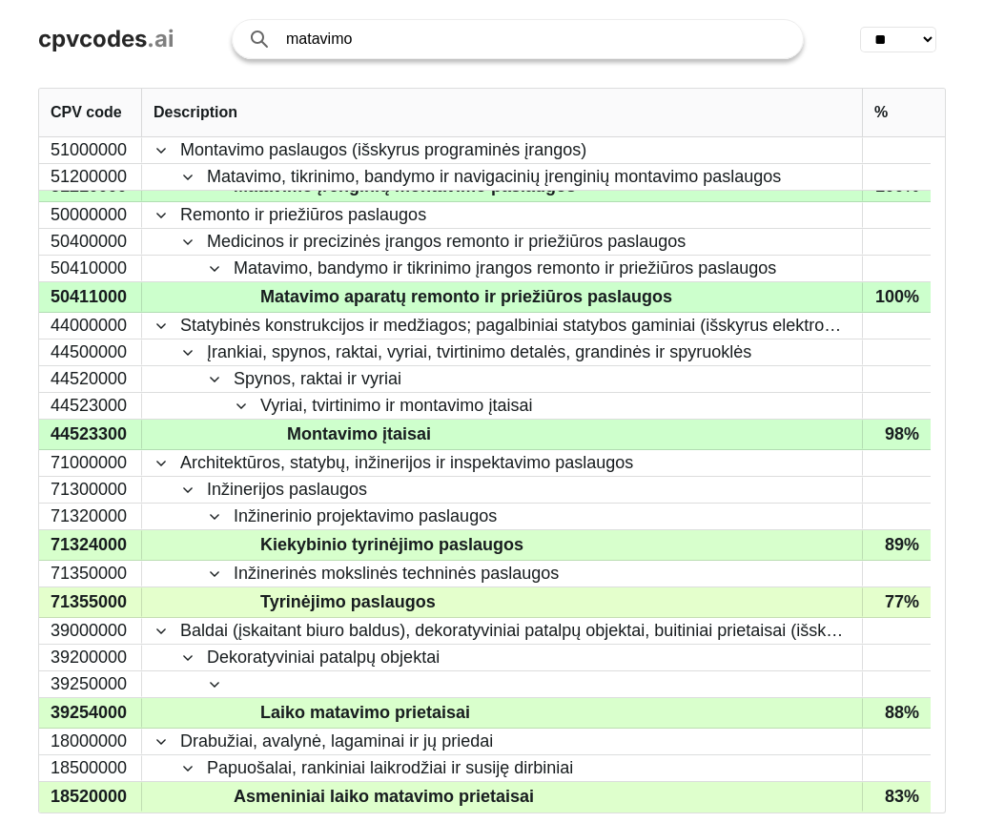
drag, startPoint x: 401, startPoint y: 31, endPoint x: 249, endPoint y: 44, distance: 152.1
click at [249, 44] on div "matavimo" at bounding box center [518, 39] width 572 height 40
type input "kadastriniai"
click button "Search with AI" at bounding box center [0, 0] width 0 height 0
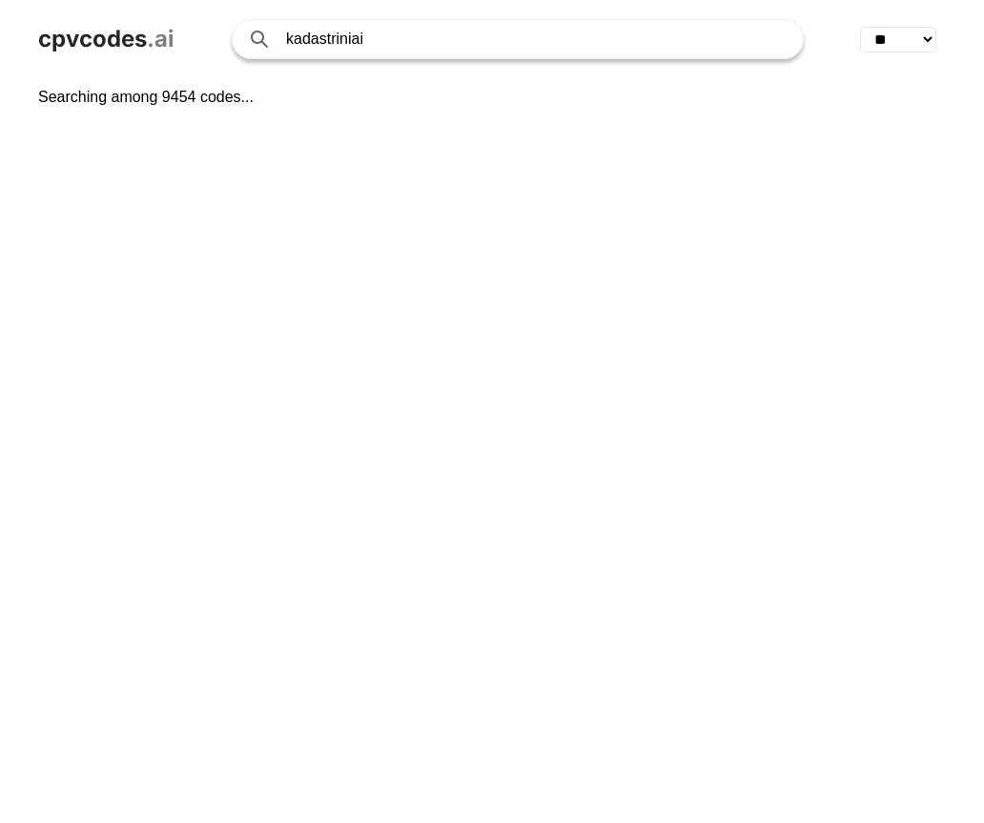
select select "**"
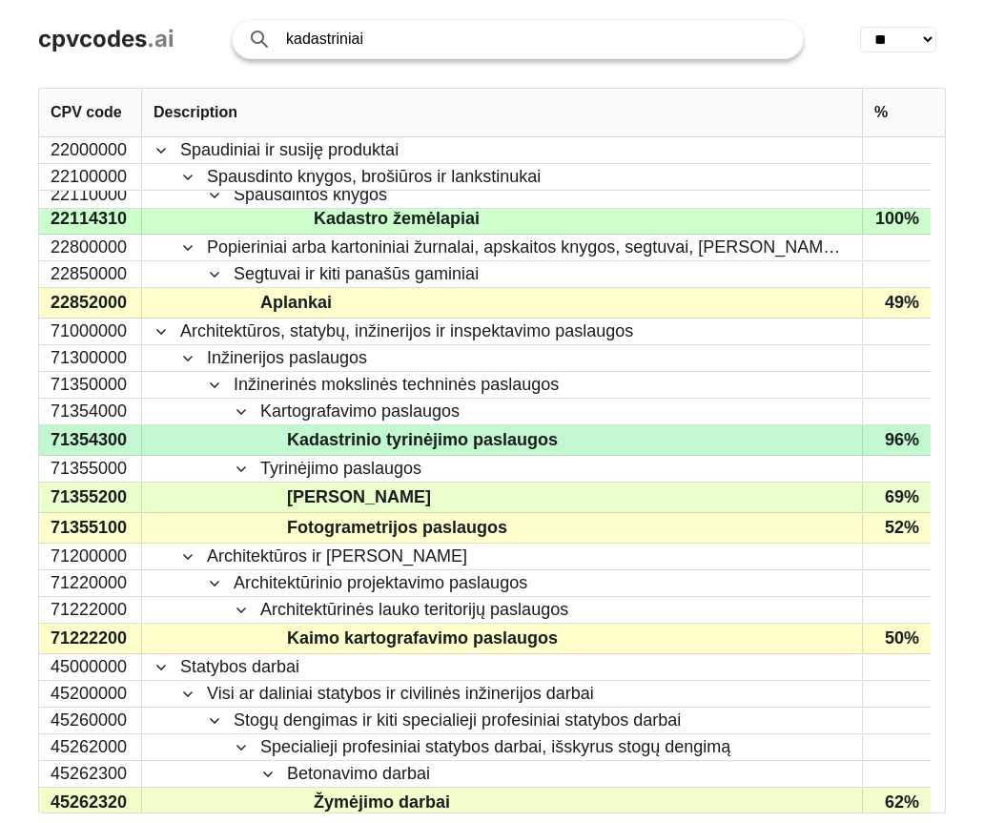
scroll to position [95, 0]
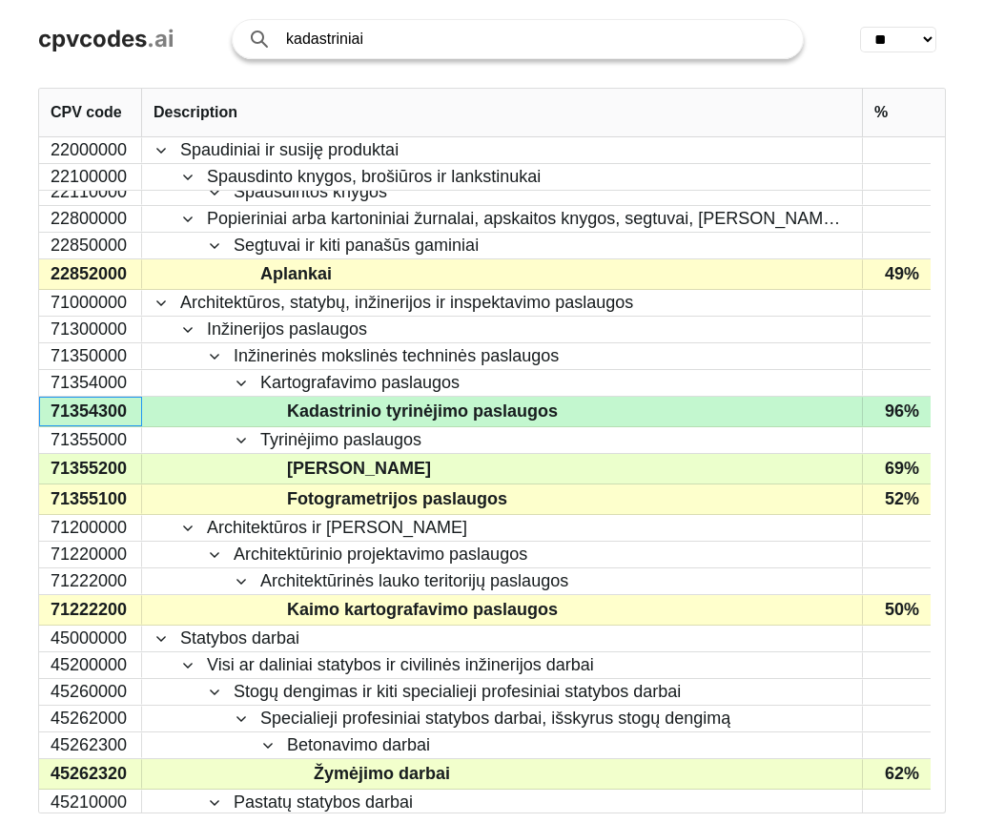
click at [126, 413] on div "71354300" at bounding box center [90, 412] width 103 height 30
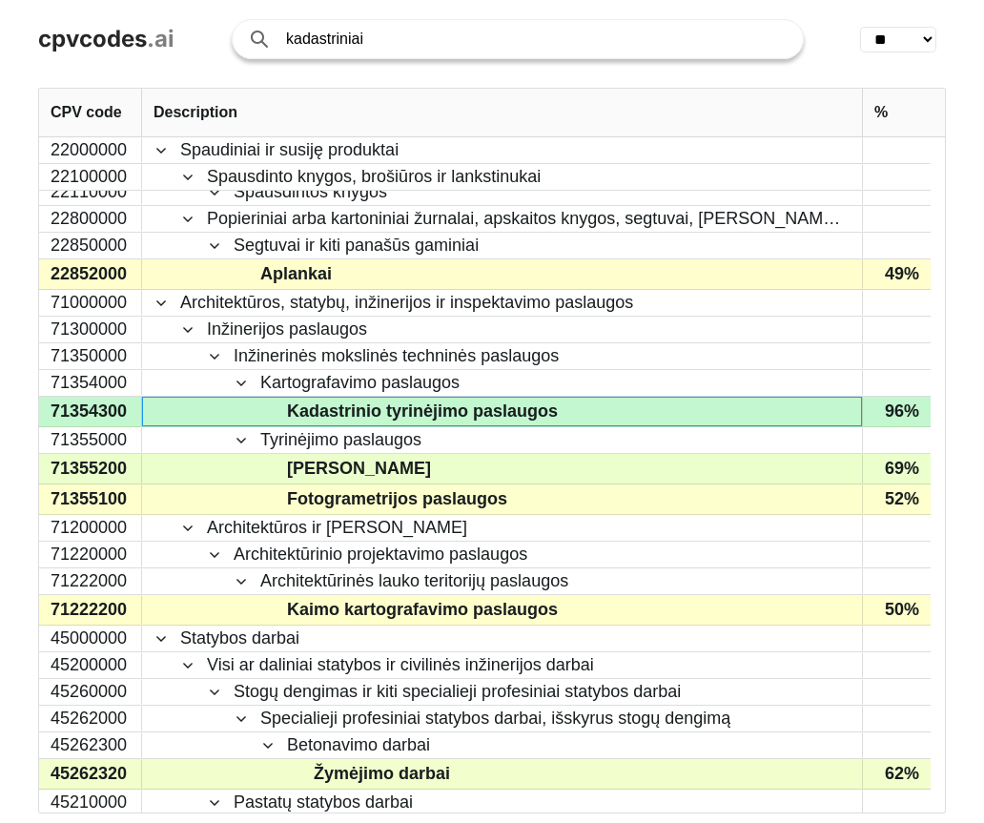
click at [473, 404] on span "Kadastrinio tyrinėjimo paslaugos" at bounding box center [422, 412] width 271 height 28
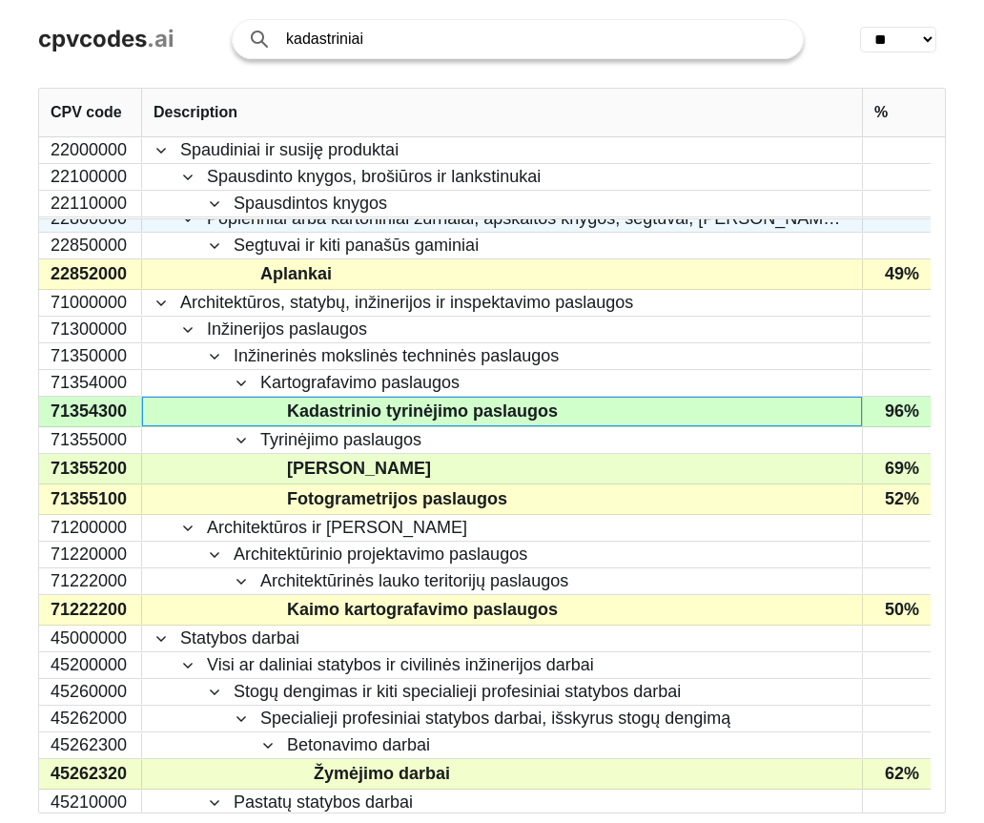
scroll to position [0, 0]
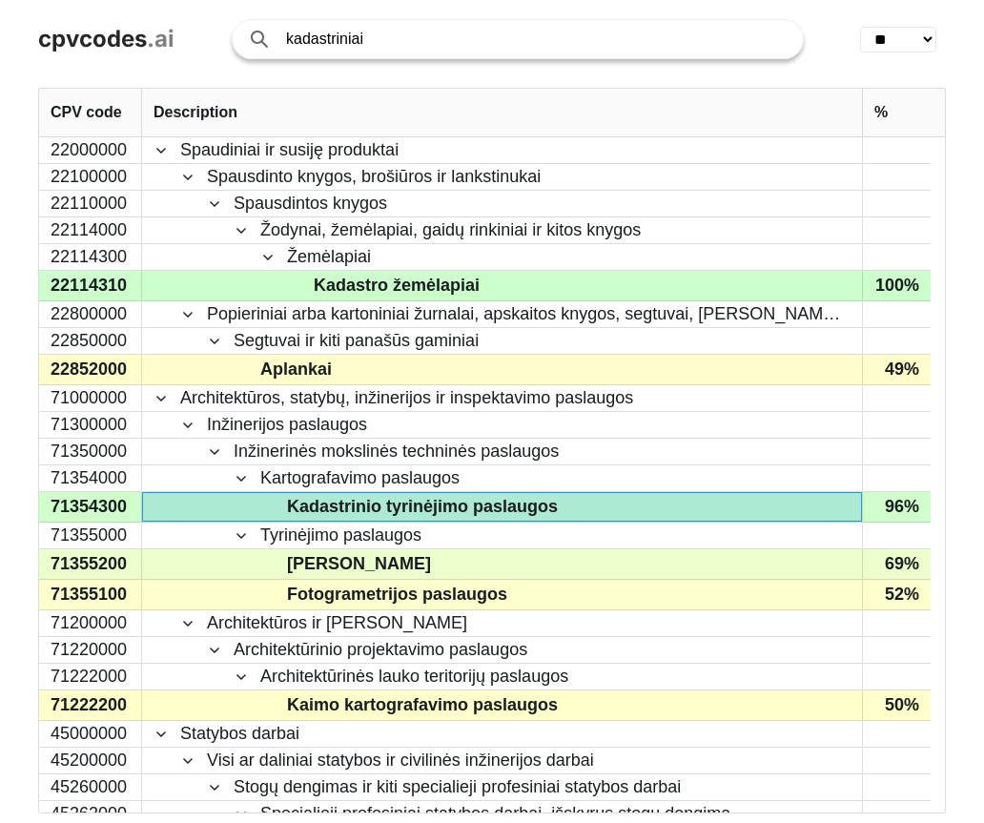
drag, startPoint x: 396, startPoint y: 37, endPoint x: 196, endPoint y: 46, distance: 199.5
click at [196, 46] on div "cpvcodes .ai kadastriniai Search with AI ** ** ** ** ** ** ** ** ** ** ** ** **…" at bounding box center [492, 39] width 984 height 78
type input "712"
click button "Search with AI" at bounding box center [0, 0] width 0 height 0
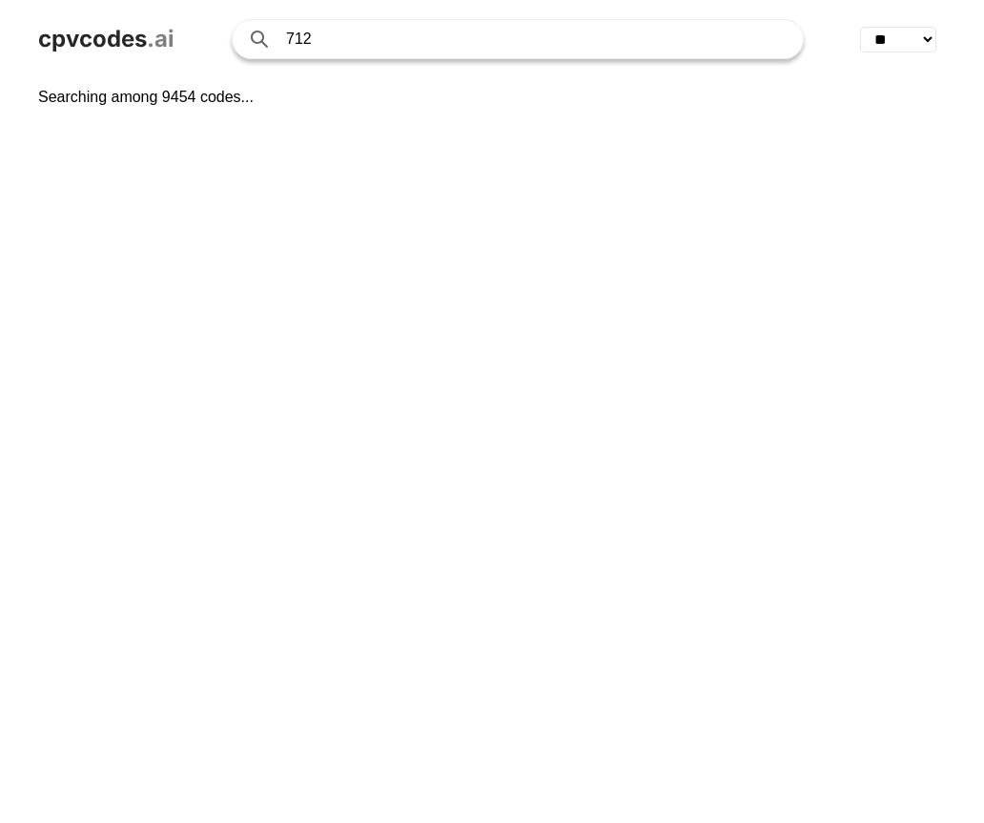
select select "**"
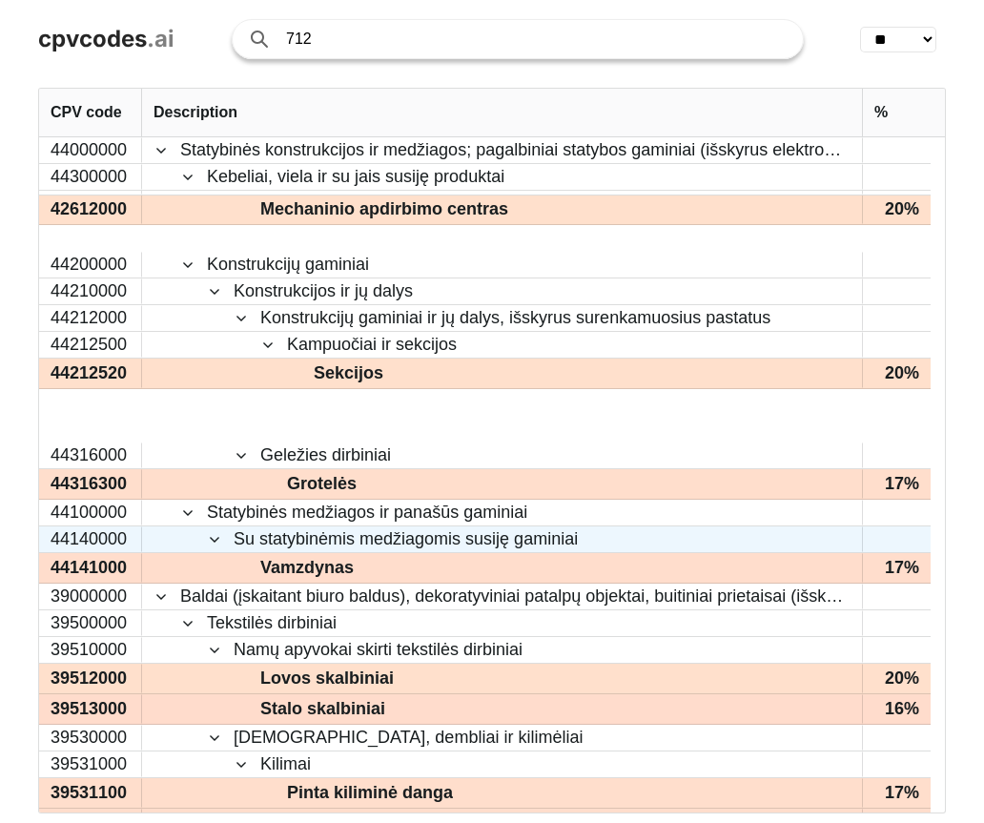
scroll to position [2907, 0]
